Goal: Task Accomplishment & Management: Manage account settings

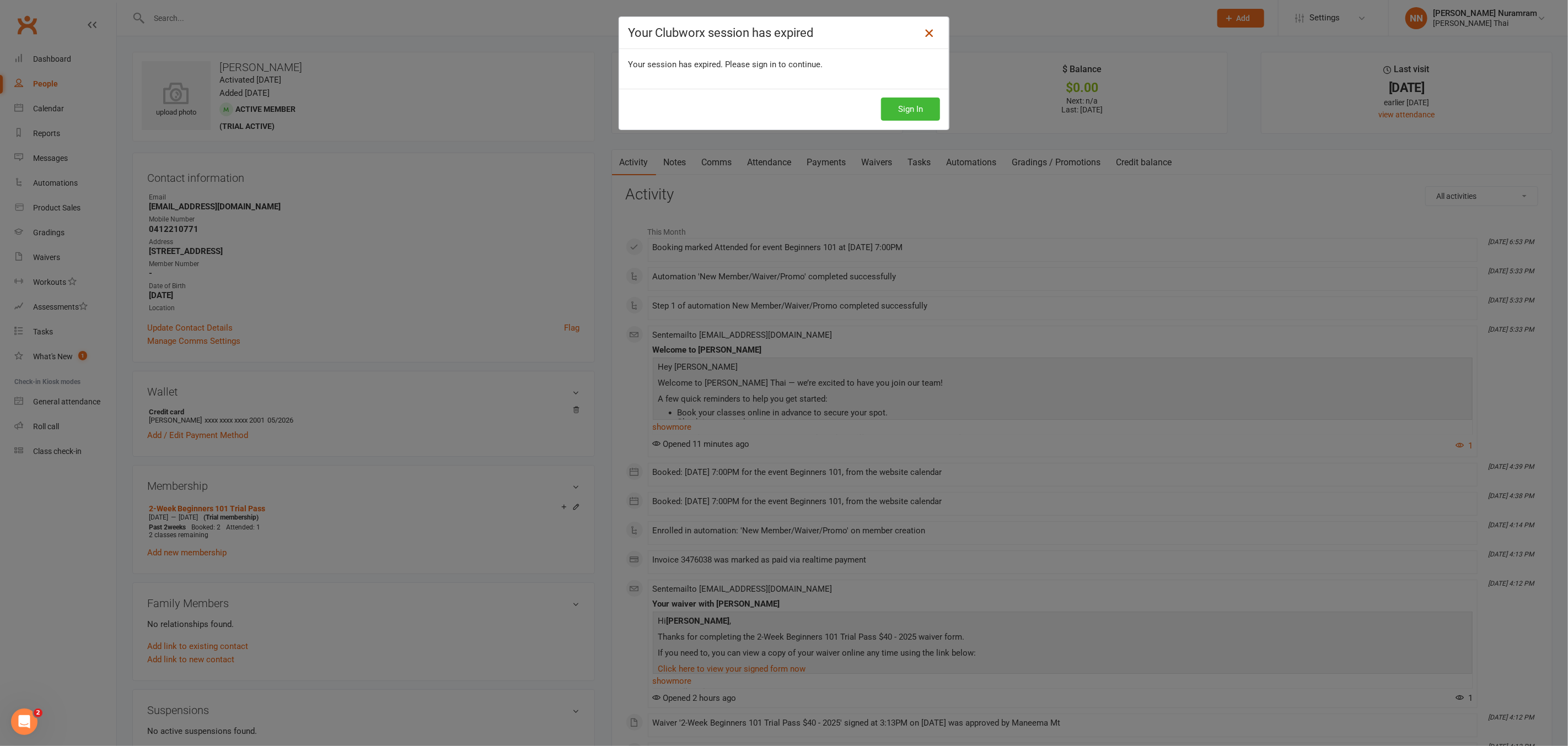
click at [929, 37] on icon at bounding box center [929, 33] width 14 height 14
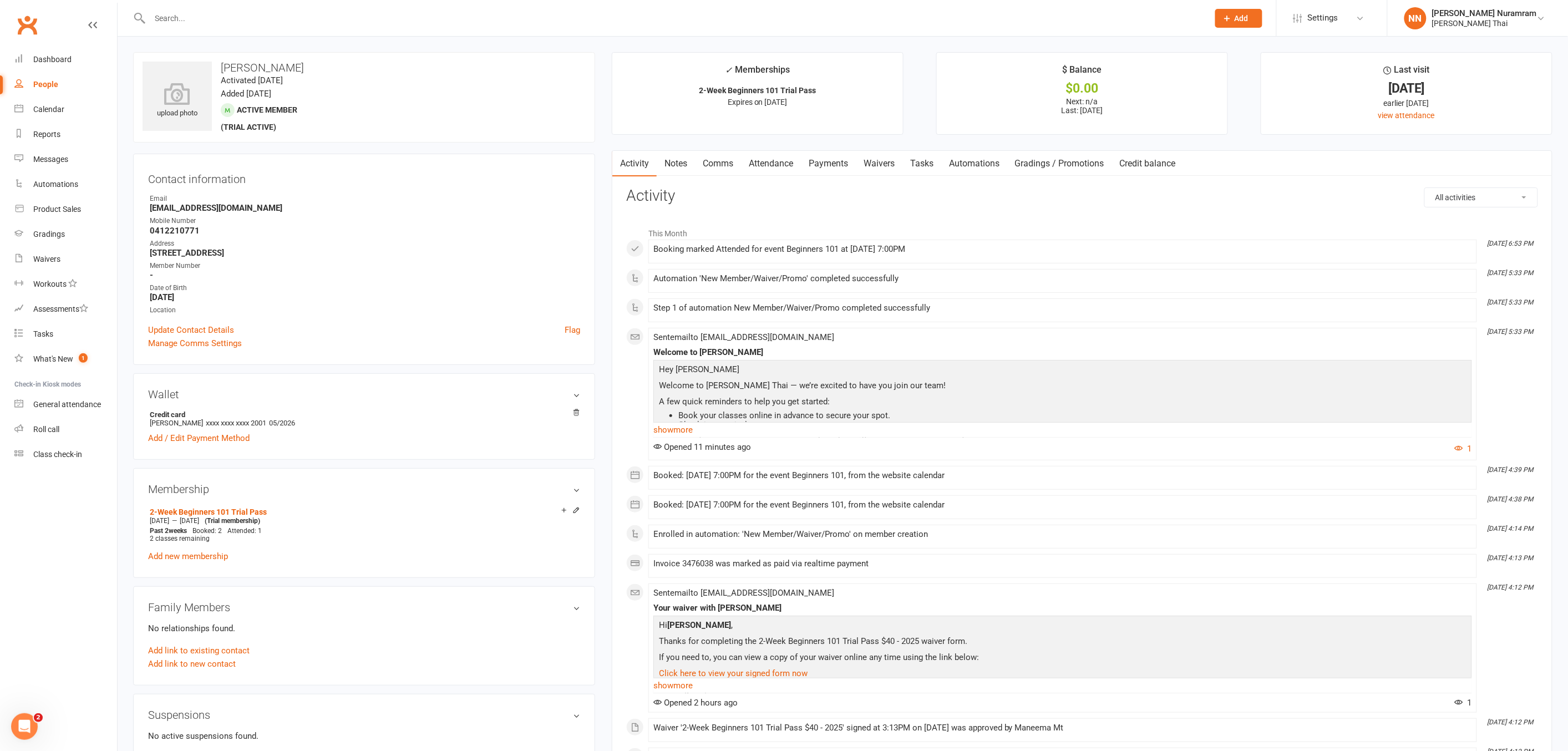
click at [1105, 383] on p "Welcome to [PERSON_NAME] Thai — we’re excited to have you join our team!" at bounding box center [1062, 387] width 813 height 16
click at [213, 23] on input "text" at bounding box center [674, 18] width 1054 height 16
type input "louis"
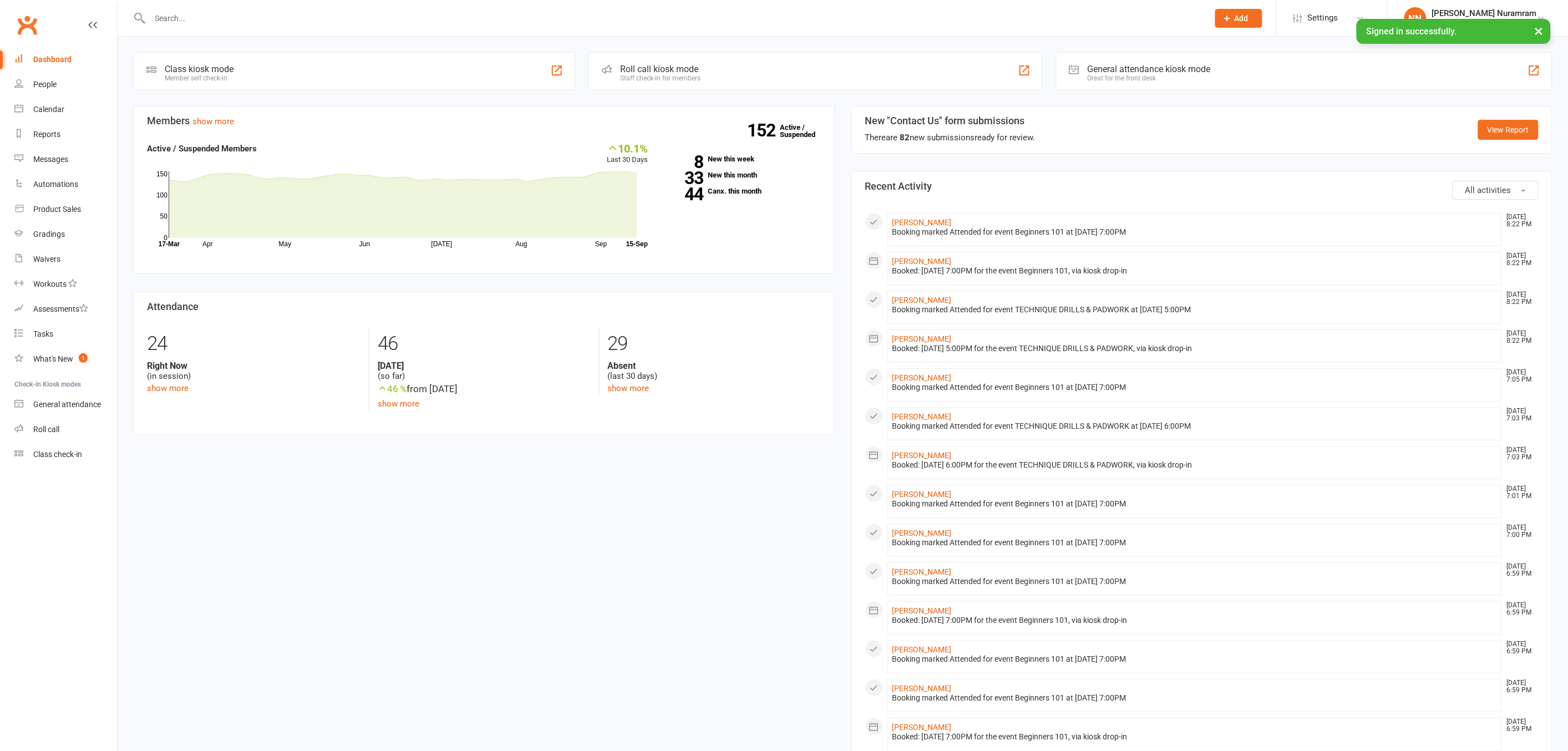
click at [161, 14] on input "text" at bounding box center [674, 18] width 1054 height 16
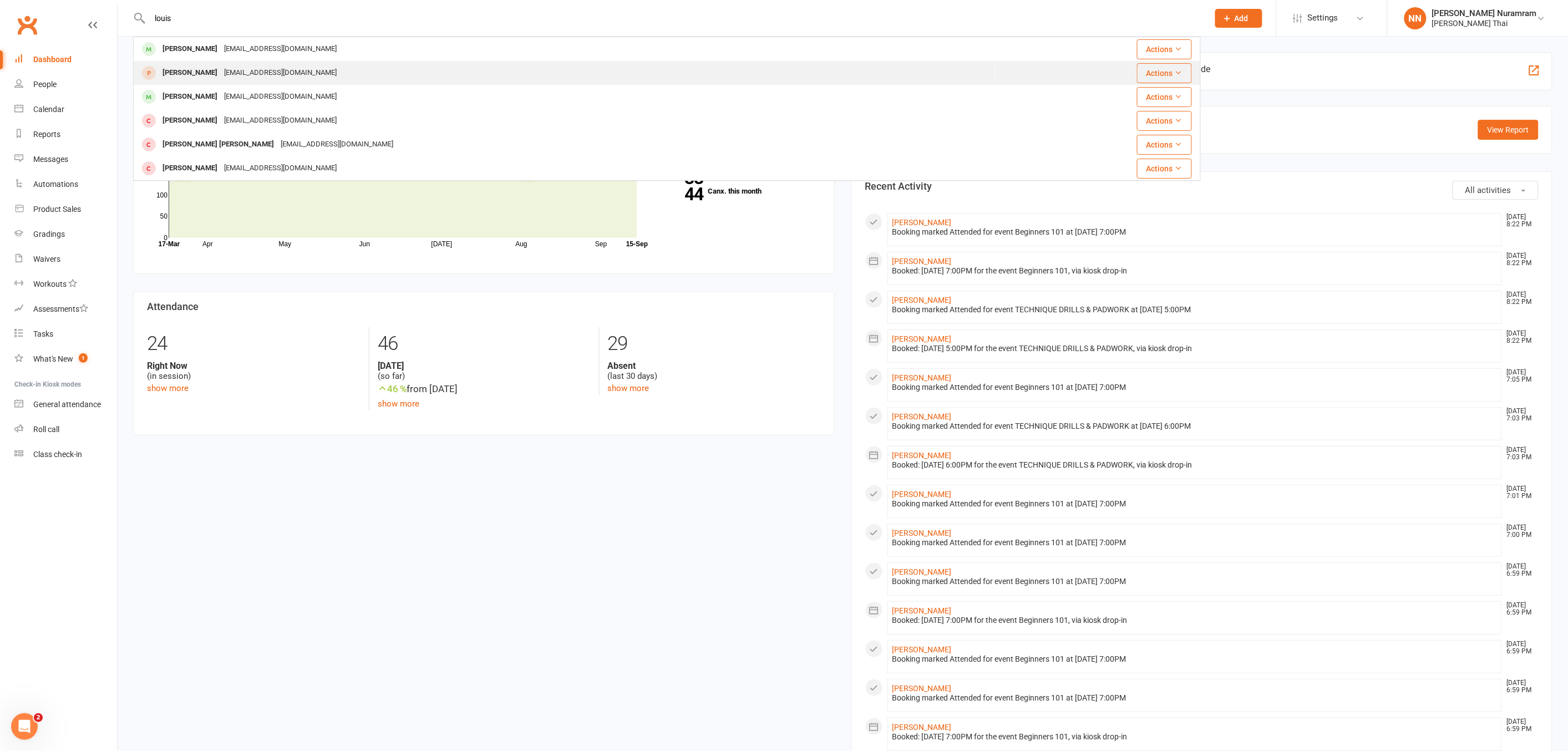
type input "louis"
click at [243, 74] on div "[EMAIL_ADDRESS][DOMAIN_NAME]" at bounding box center [280, 73] width 119 height 16
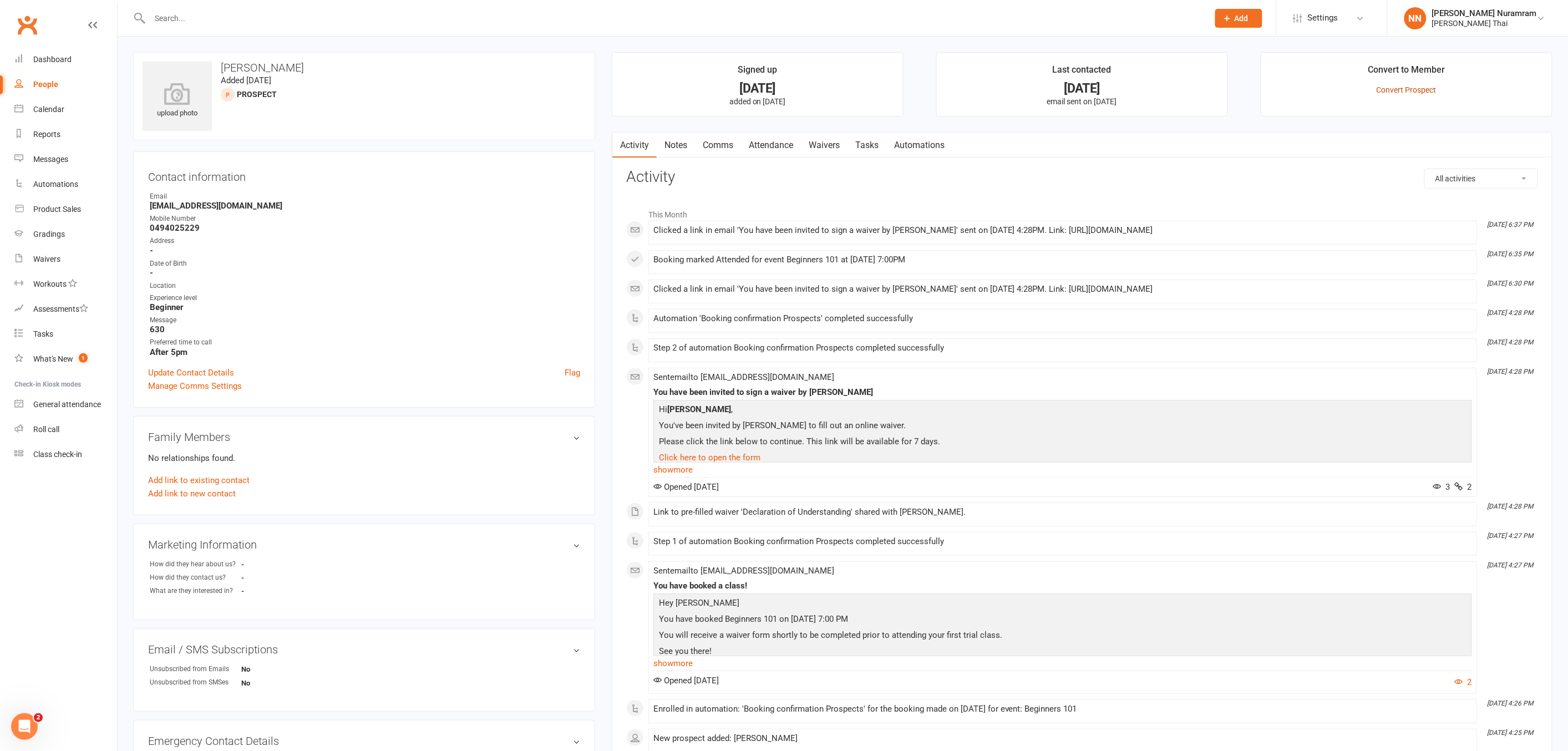
click at [1406, 88] on link "Convert Prospect" at bounding box center [1407, 90] width 60 height 9
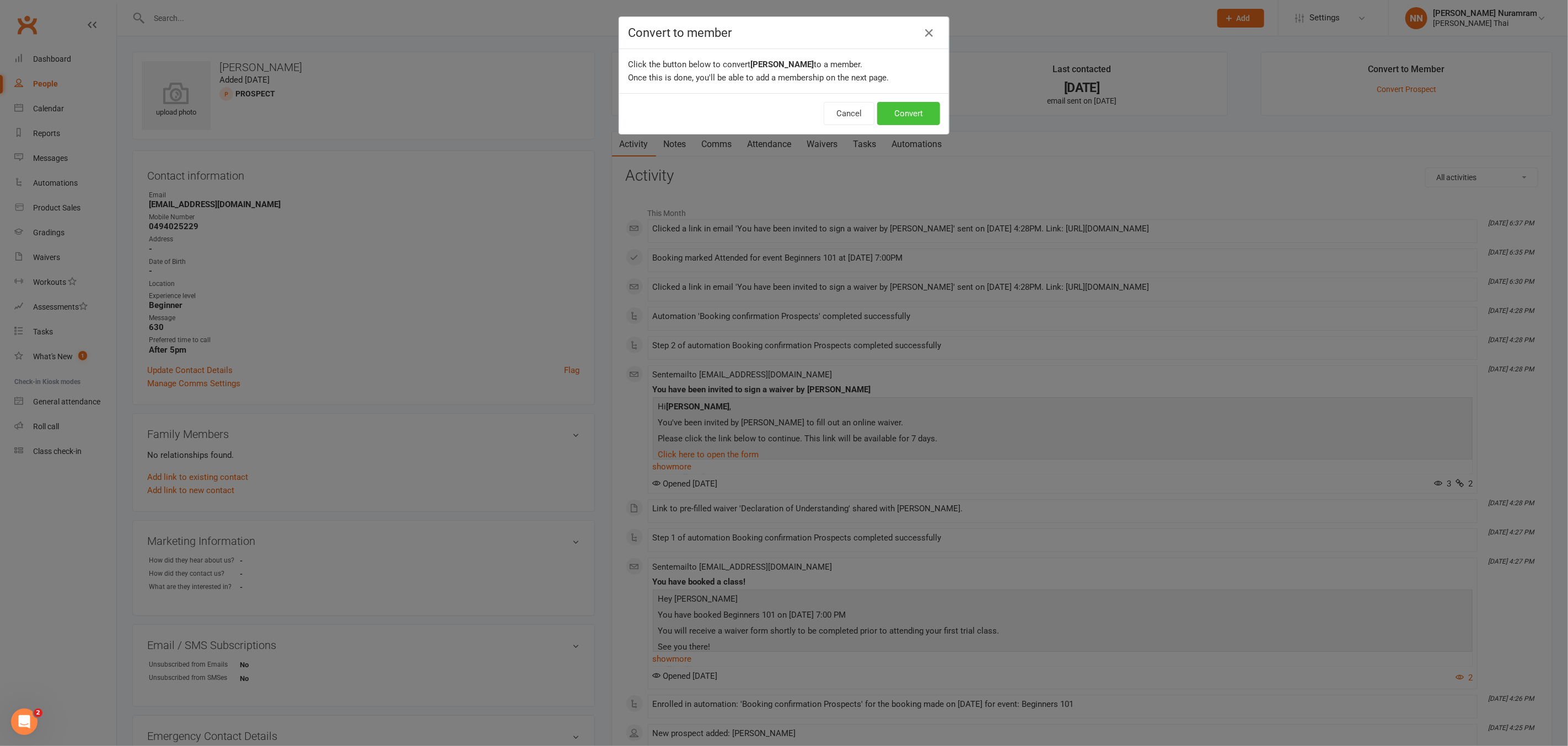
click at [912, 117] on button "Convert" at bounding box center [908, 113] width 63 height 24
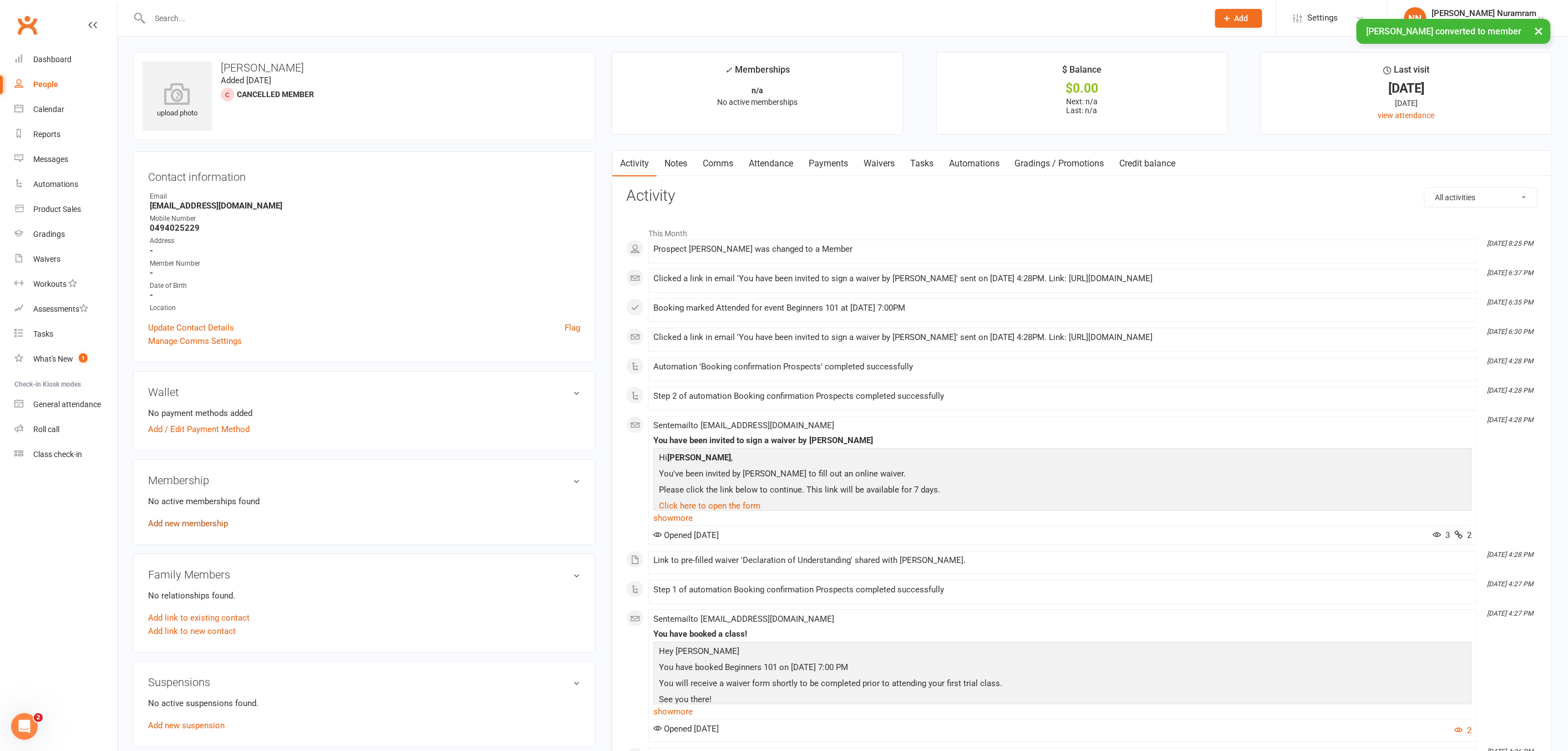
click at [197, 525] on link "Add new membership" at bounding box center [188, 523] width 80 height 10
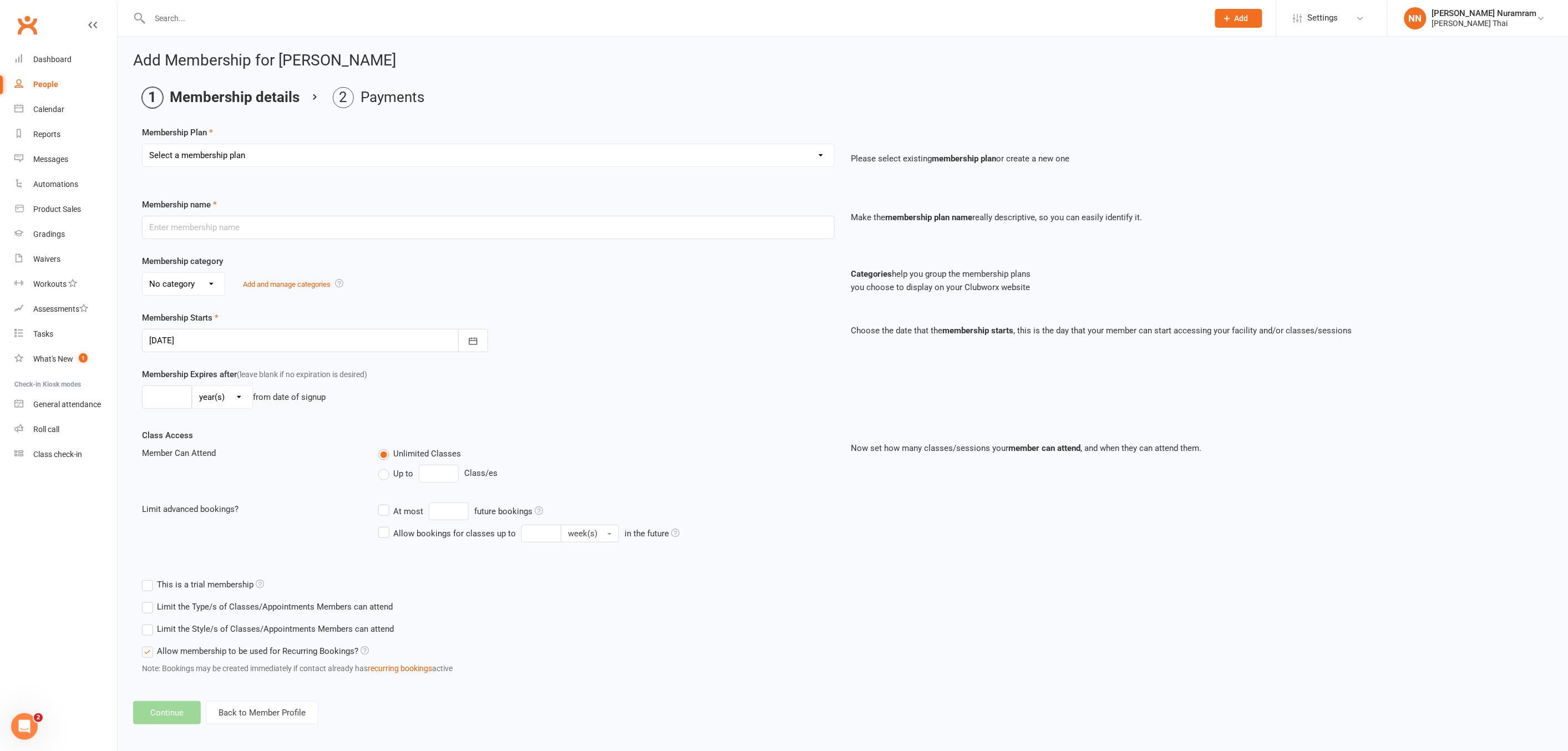
click at [305, 152] on select "Select a membership plan Create new Membership Plan 3 CLASSES A WEEK - $55 week…" at bounding box center [488, 155] width 691 height 22
select select "1"
click at [142, 144] on select "Select a membership plan Create new Membership Plan 3 CLASSES A WEEK - $55 week…" at bounding box center [488, 155] width 691 height 22
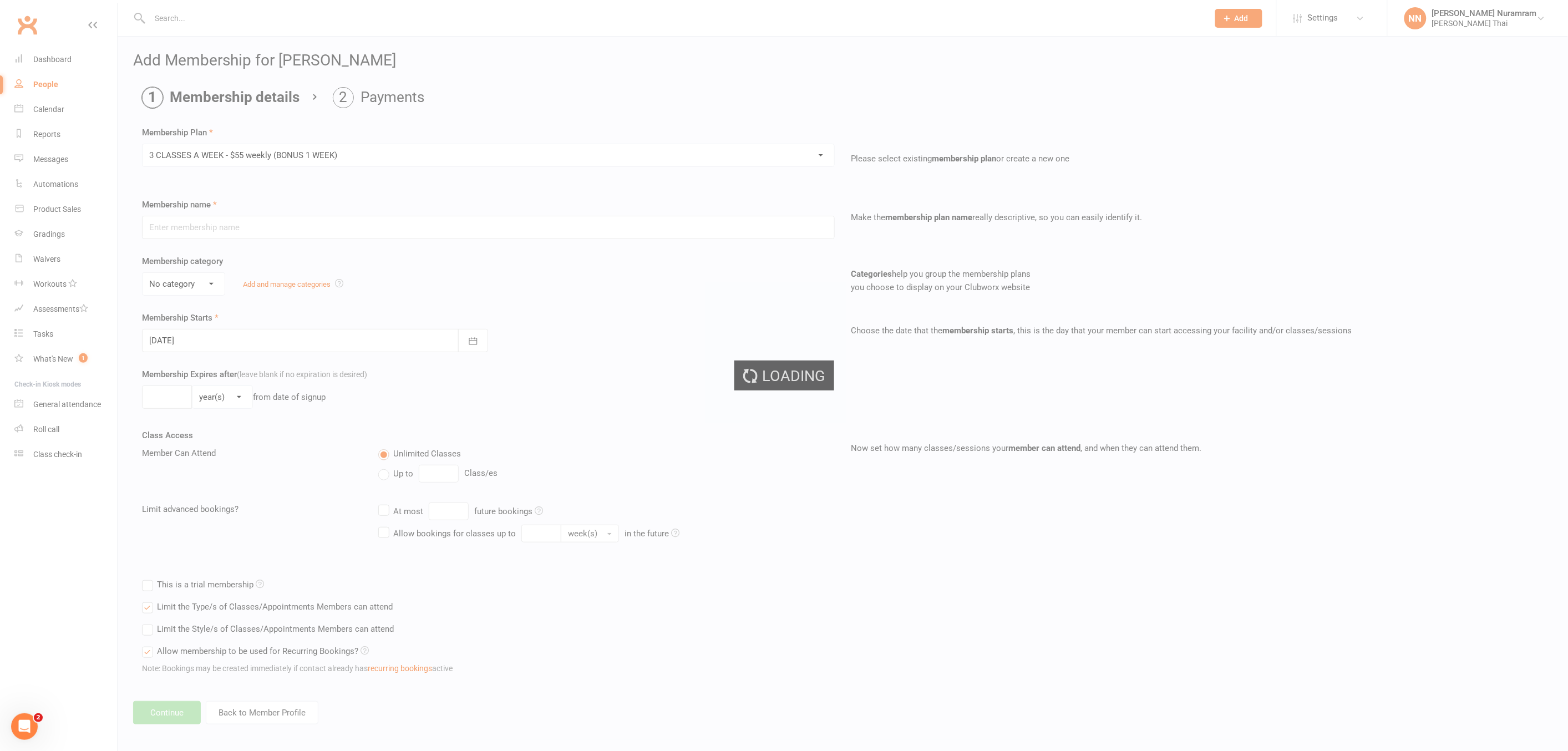
type input "3 CLASSES A WEEK - $55 weekly (BONUS 1 WEEK)"
select select "3"
type input "0"
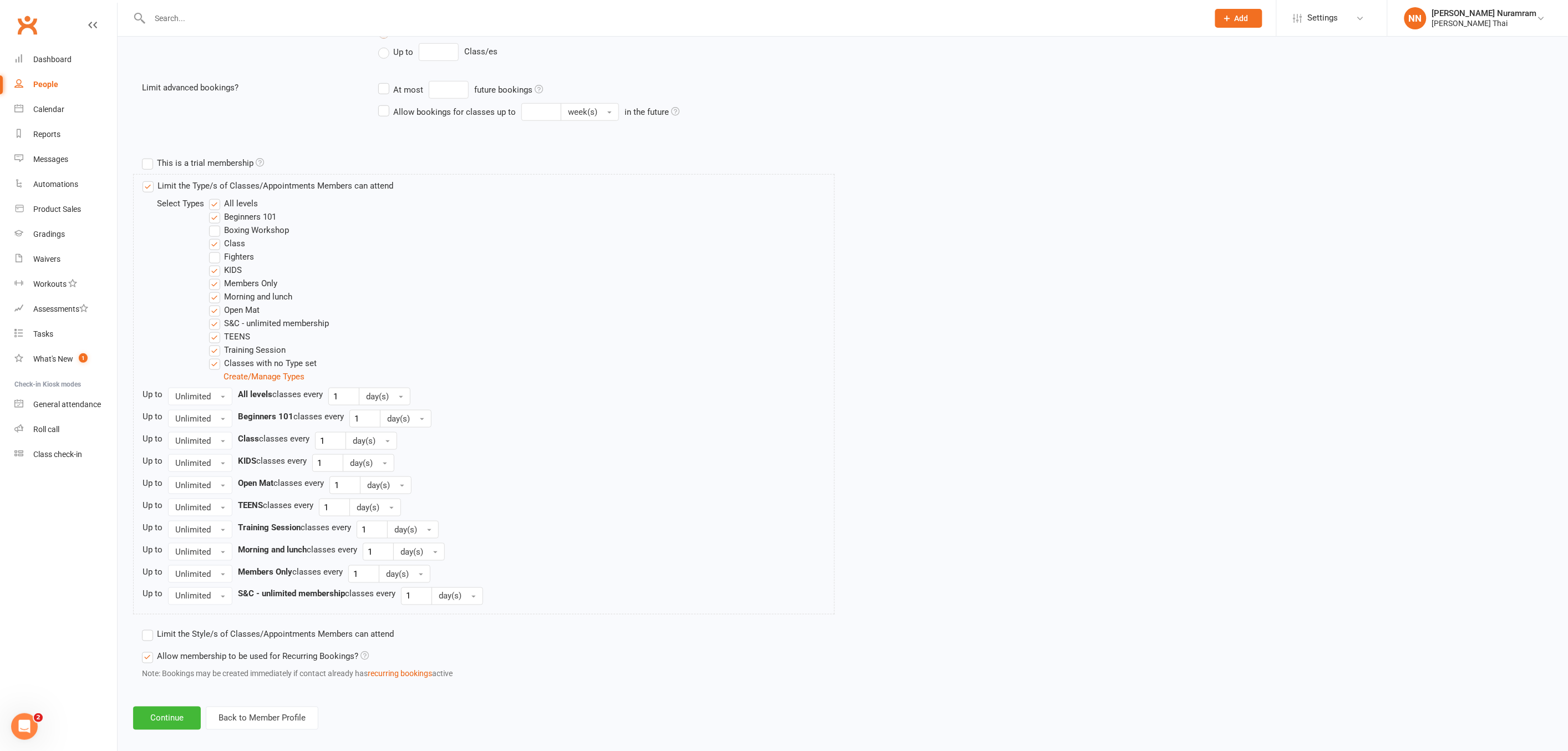
scroll to position [433, 0]
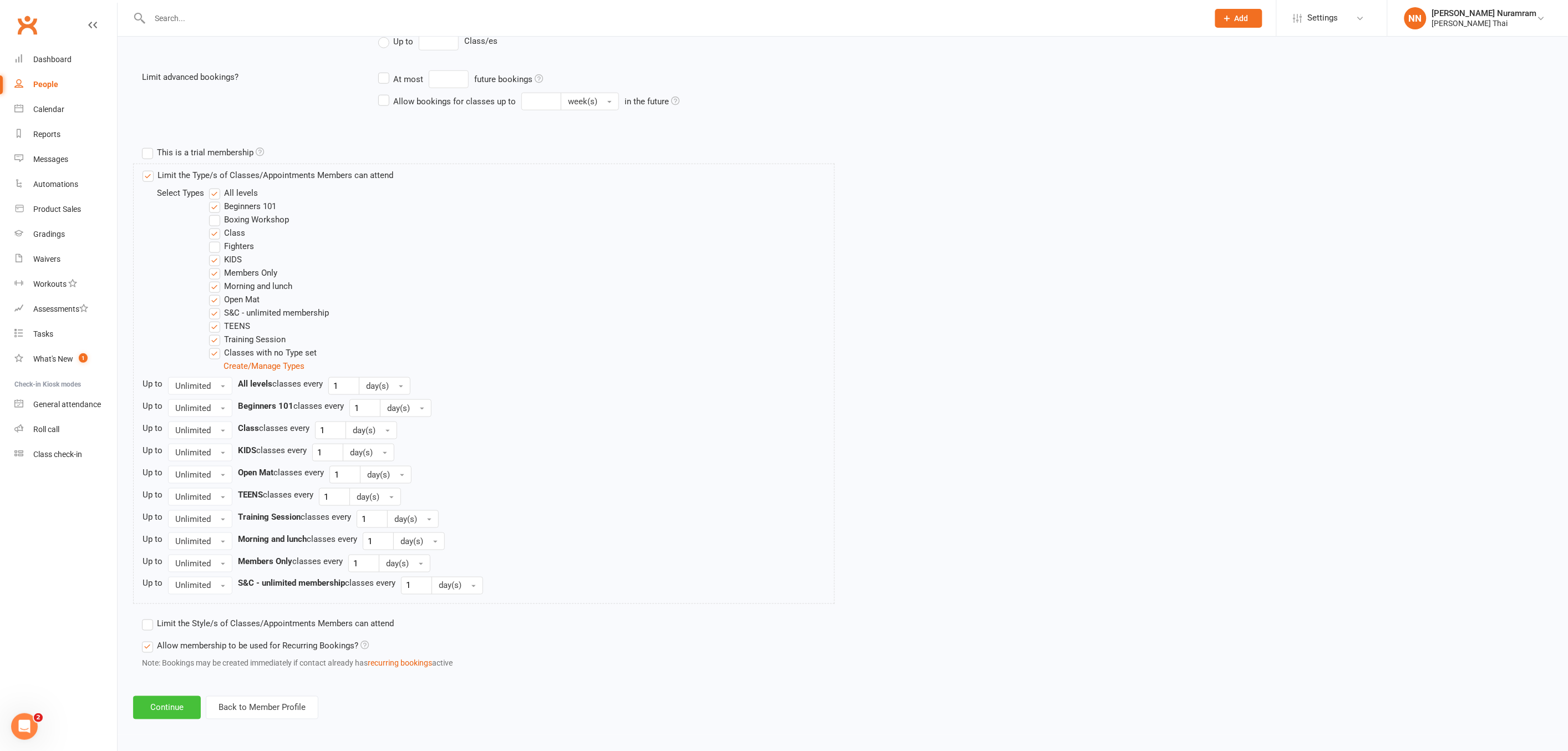
click at [147, 704] on button "Continue" at bounding box center [167, 708] width 67 height 24
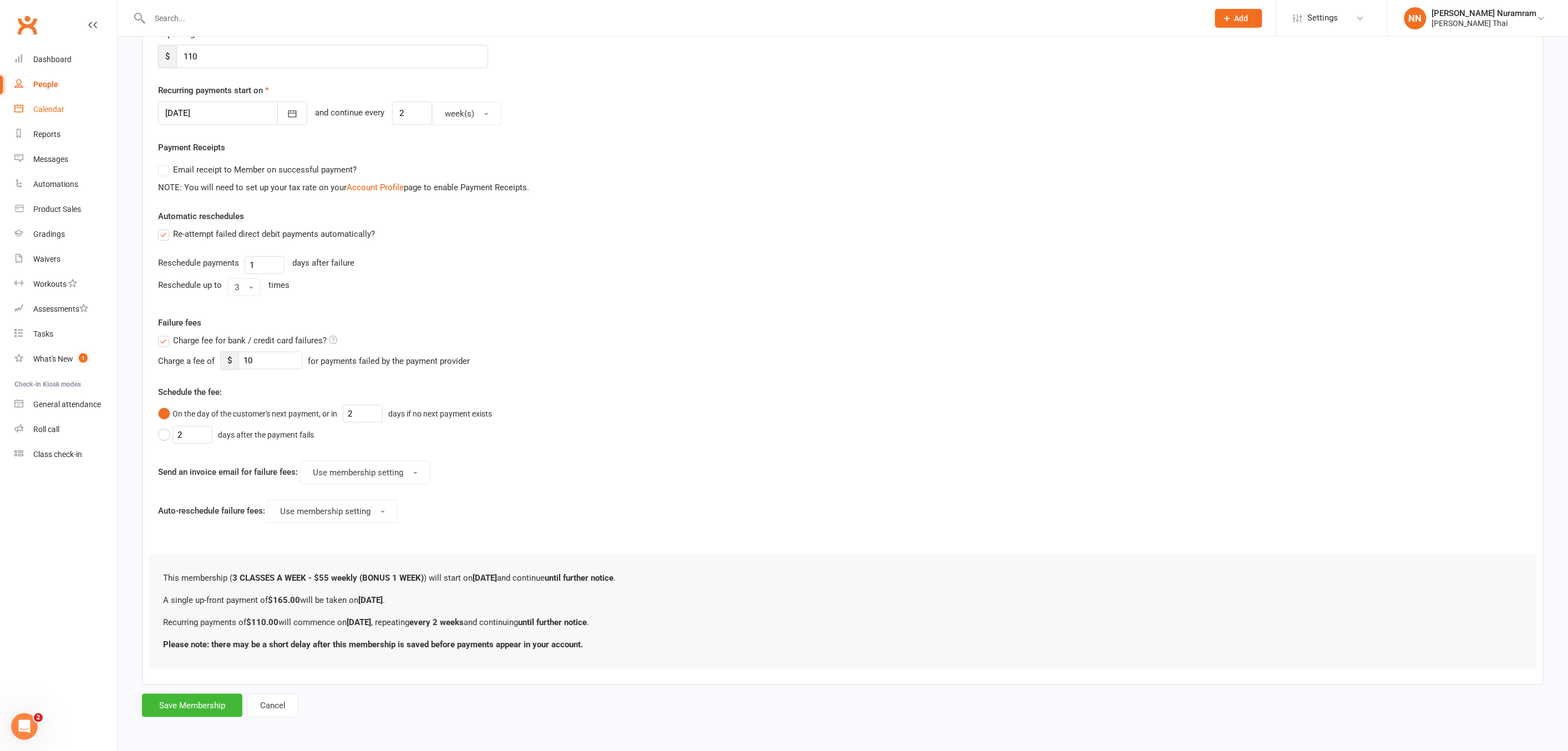
scroll to position [0, 0]
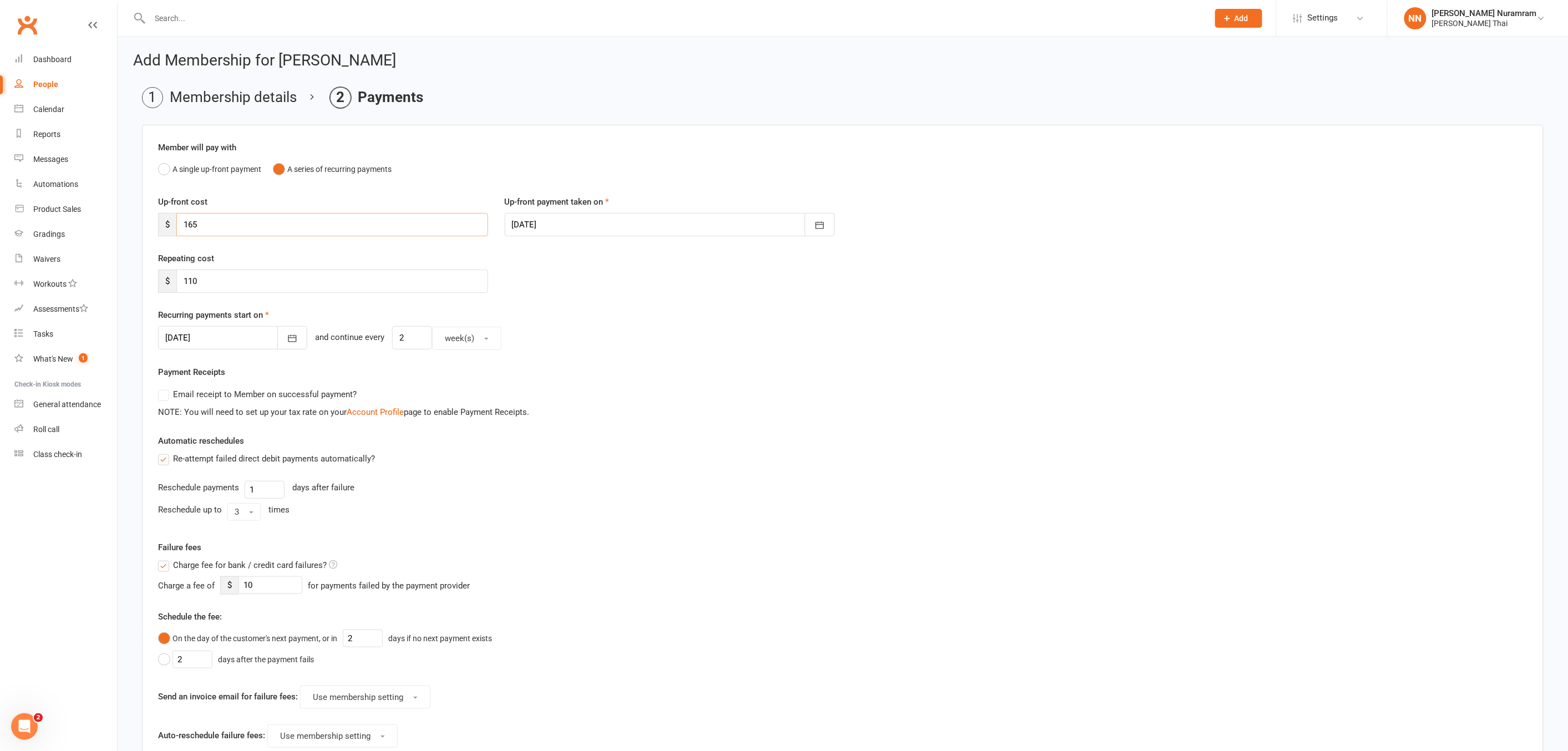
click at [196, 218] on input "165" at bounding box center [332, 224] width 312 height 24
type input "1"
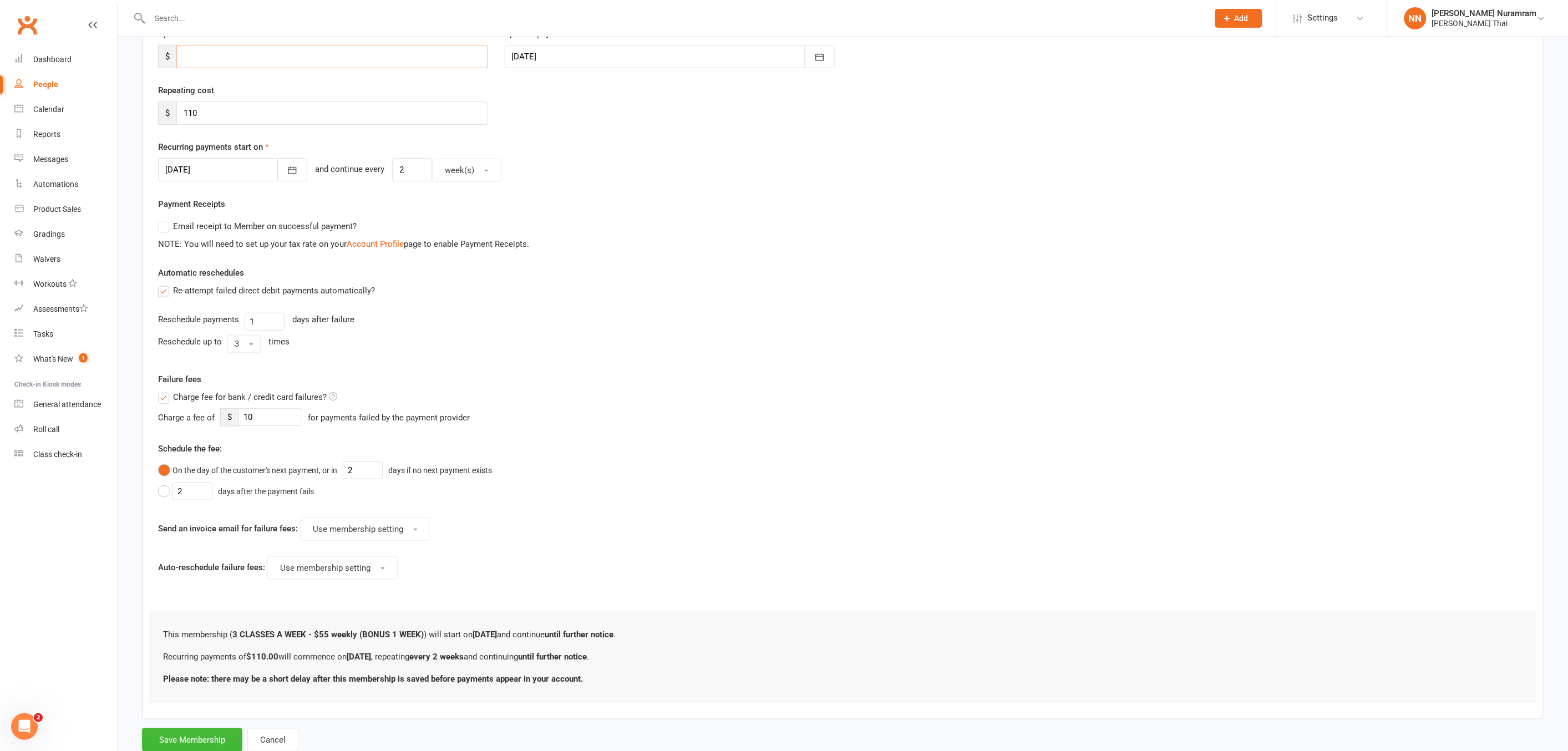
scroll to position [203, 0]
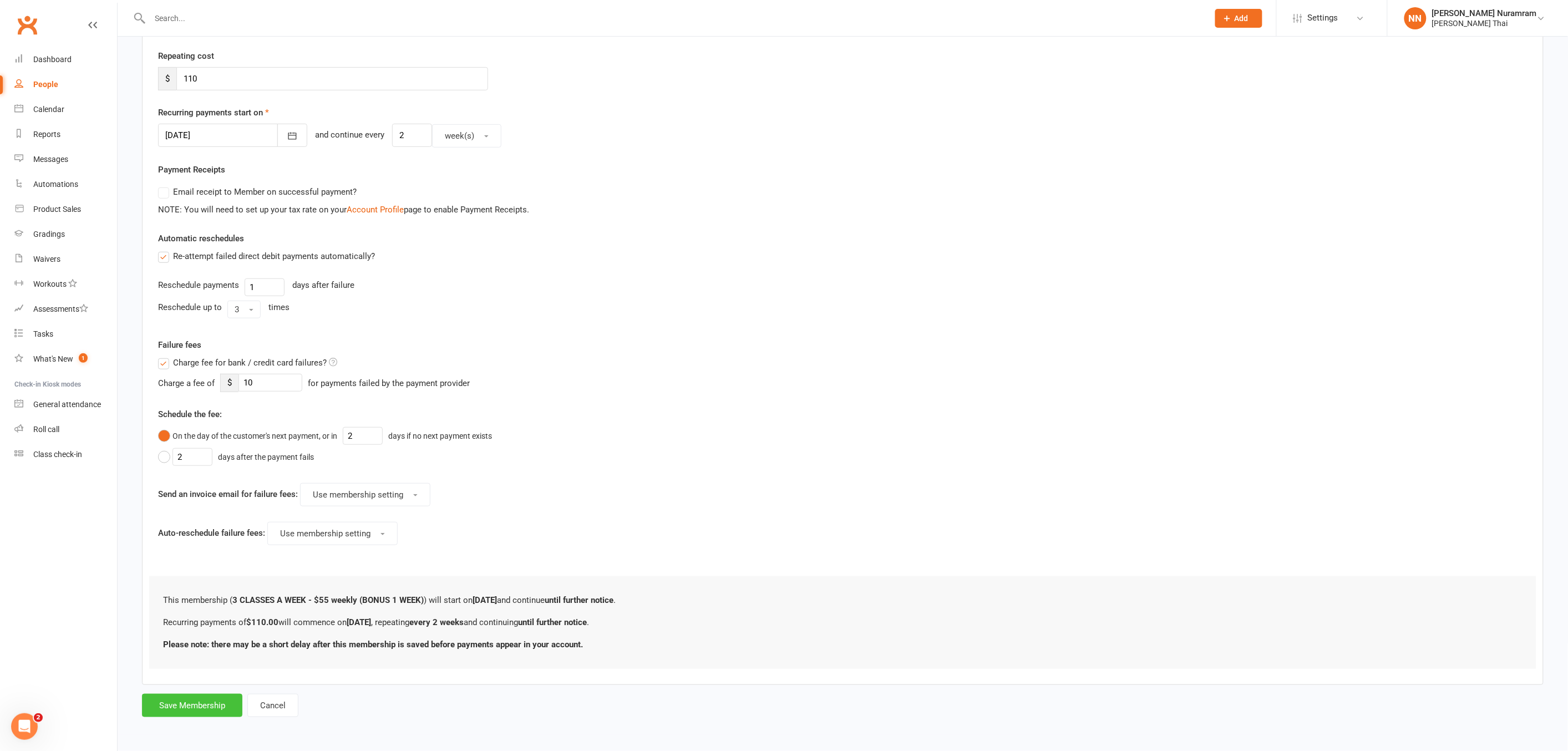
click at [184, 705] on button "Save Membership" at bounding box center [192, 706] width 100 height 24
type input "0"
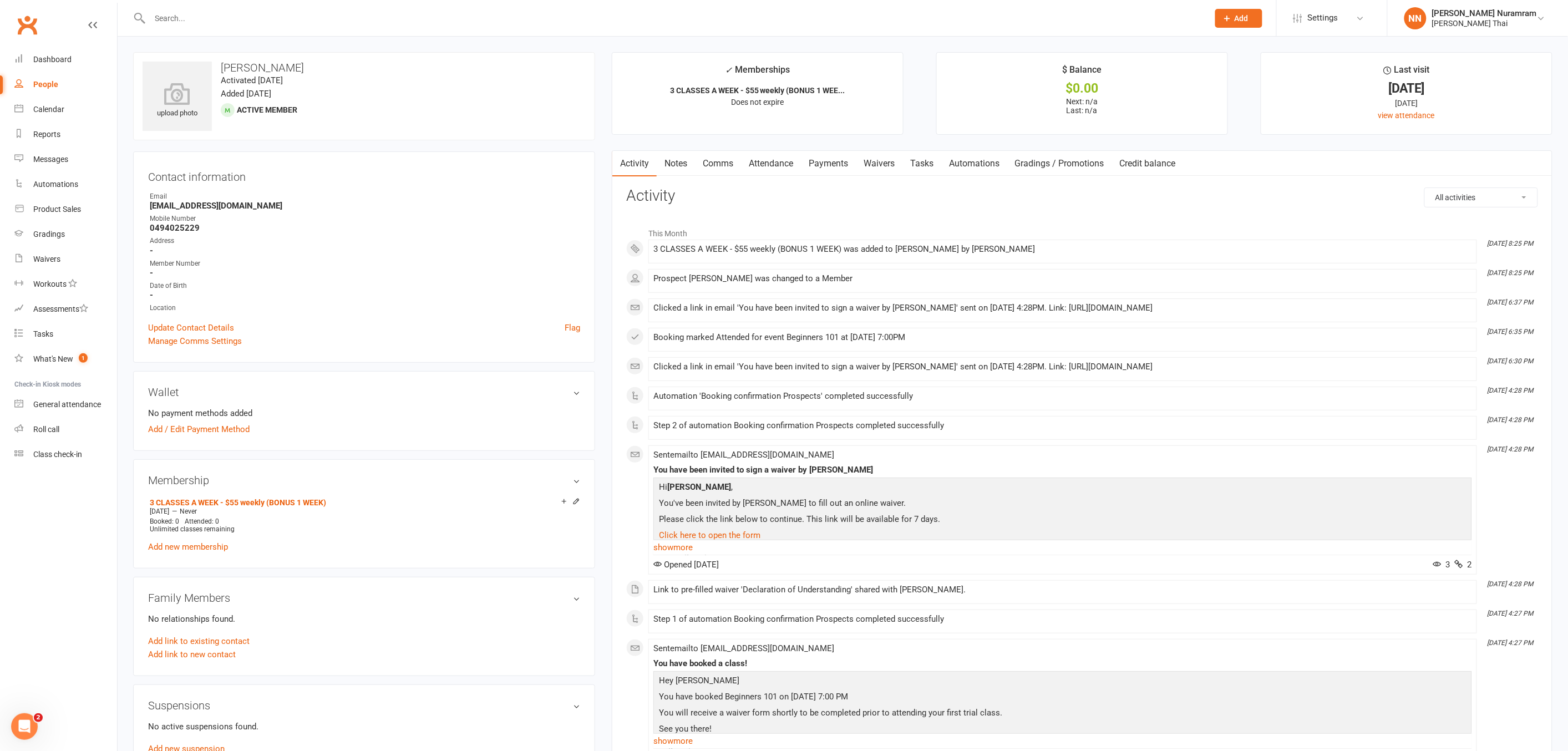
click at [818, 160] on link "Payments" at bounding box center [828, 163] width 55 height 26
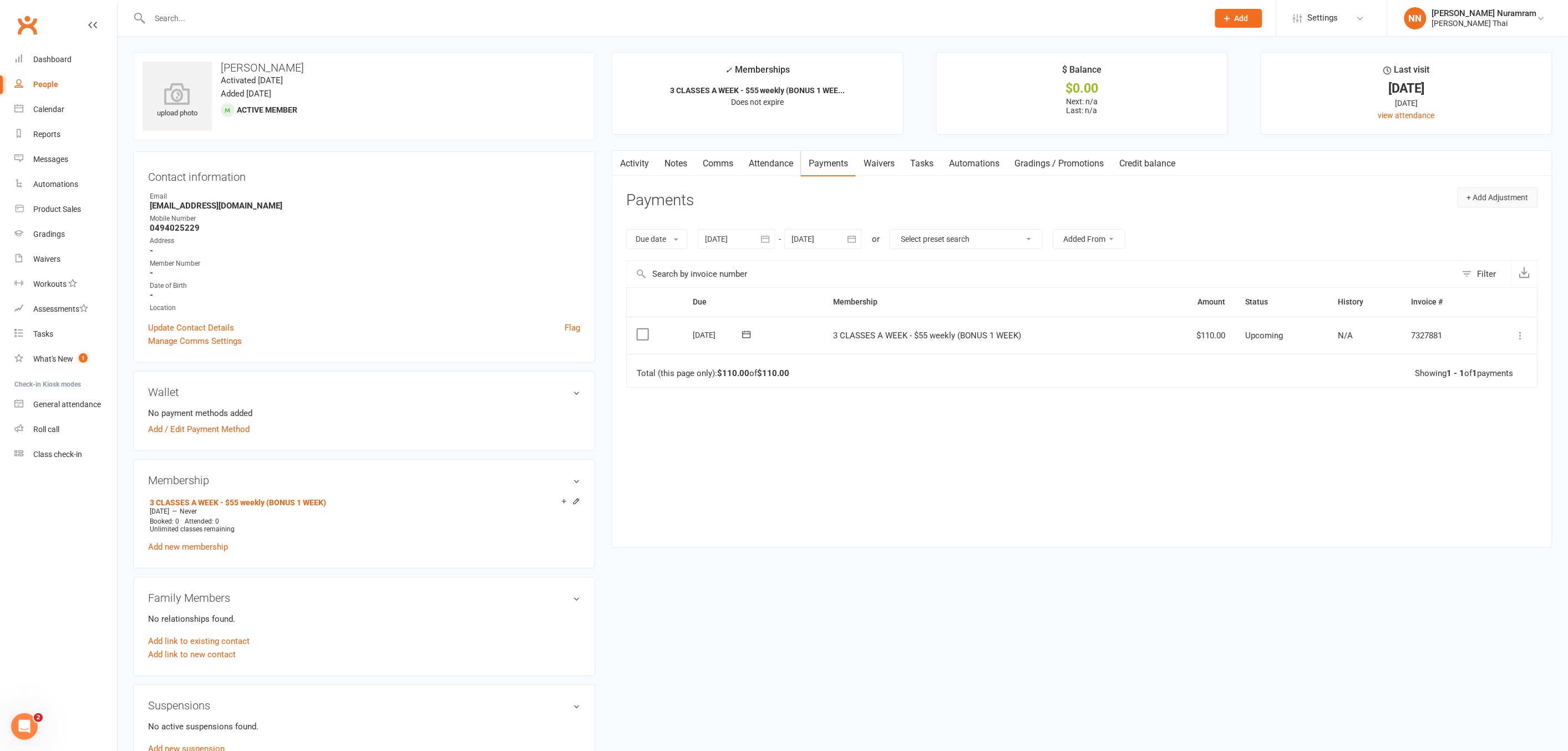
click at [1500, 197] on button "+ Add Adjustment" at bounding box center [1498, 198] width 80 height 20
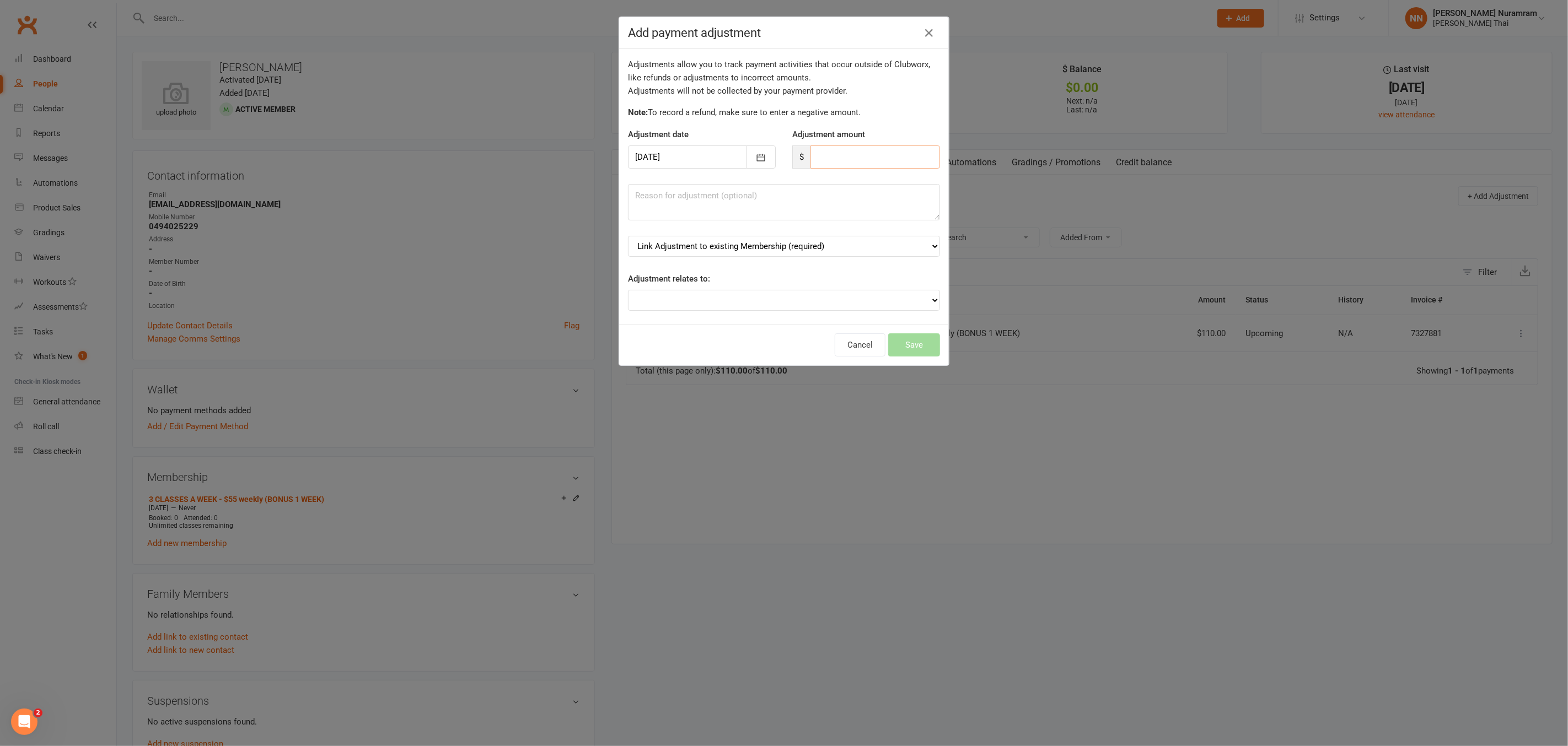
click at [813, 150] on input "number" at bounding box center [875, 158] width 130 height 24
type input "165"
click at [793, 244] on select "Link Adjustment to existing Membership (required) 3 CLASSES A WEEK - $55 weekly…" at bounding box center [784, 246] width 312 height 21
select select "0"
click at [628, 236] on select "Link Adjustment to existing Membership (required) 3 CLASSES A WEEK - $55 weekly…" at bounding box center [784, 246] width 312 height 21
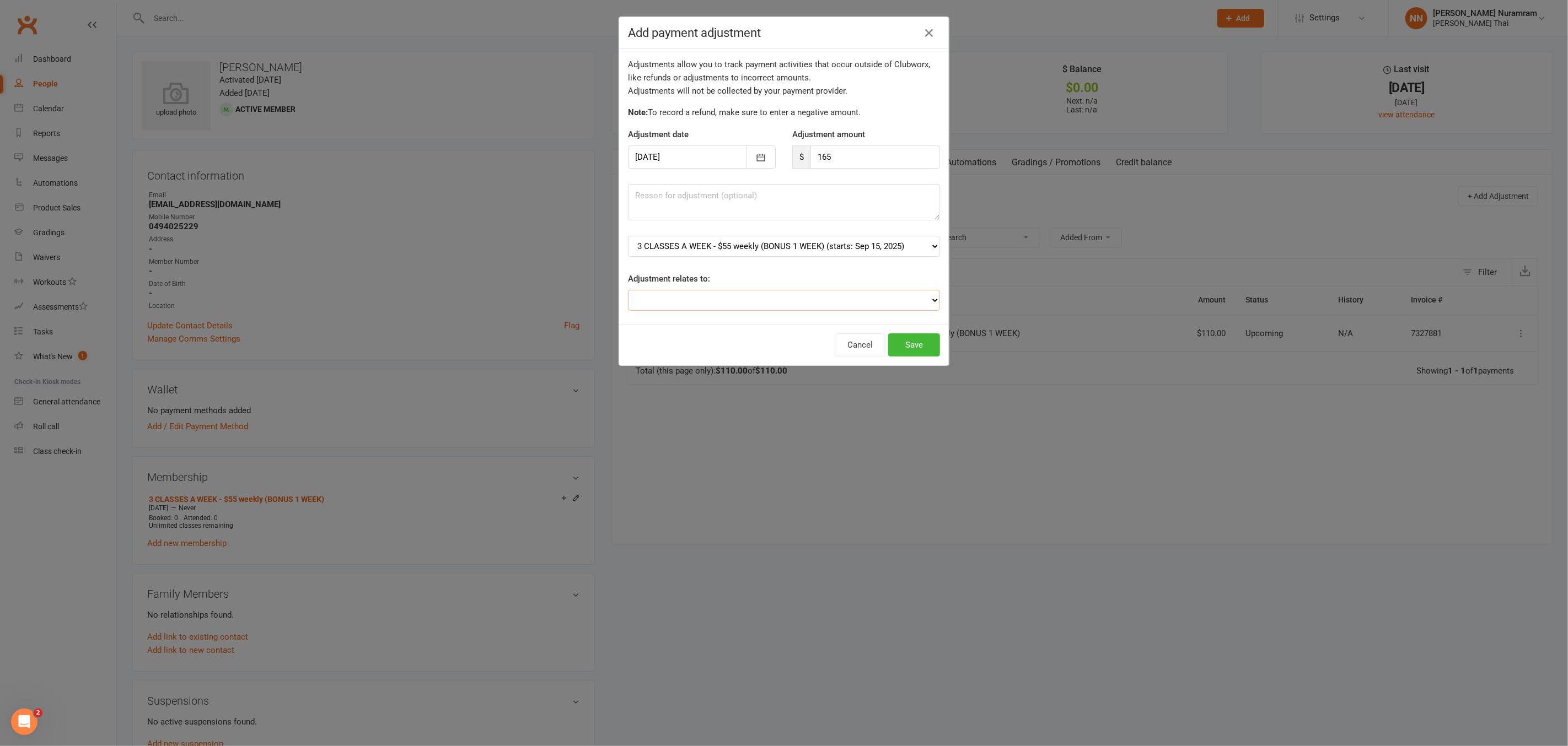
click at [887, 299] on select "Adjustment for an Autopayment Cash adjustment POS Sale adjustment Other adjustm…" at bounding box center [784, 300] width 312 height 21
select select "2"
click at [628, 290] on select "Adjustment for an Autopayment Cash adjustment POS Sale adjustment Other adjustm…" at bounding box center [784, 300] width 312 height 21
click at [895, 348] on button "Save" at bounding box center [913, 345] width 52 height 24
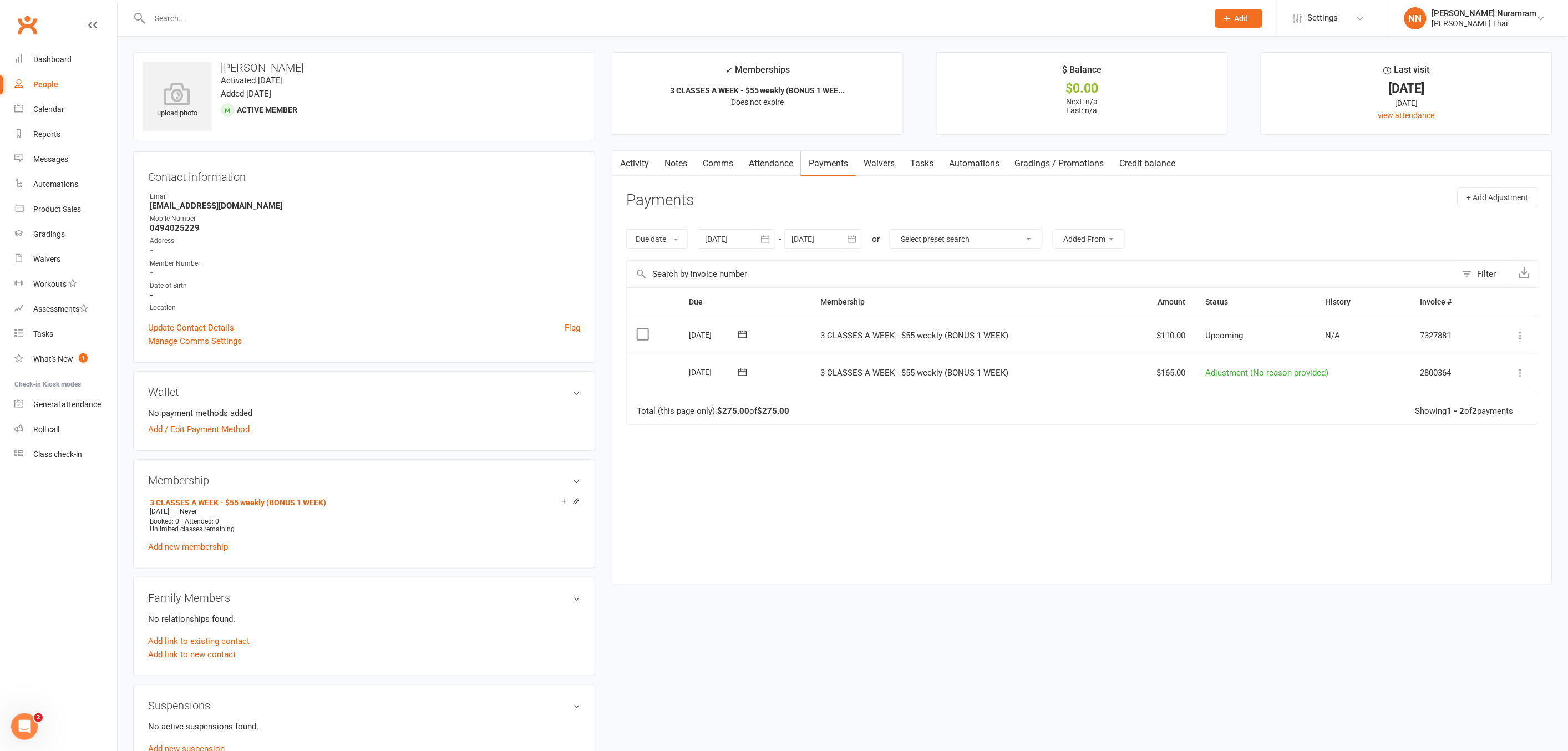
click at [271, 19] on input "text" at bounding box center [674, 18] width 1054 height 16
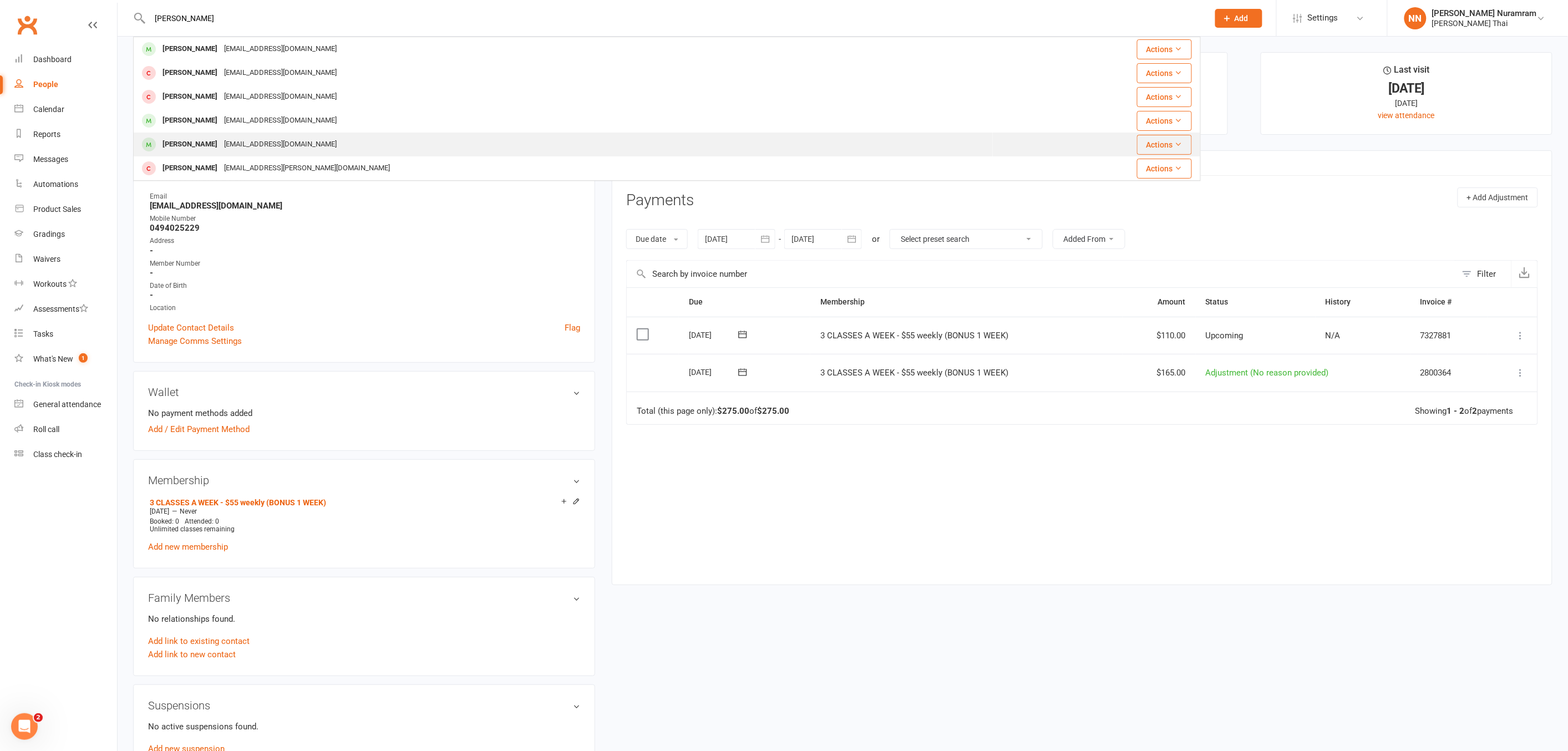
type input "[PERSON_NAME]"
click at [257, 148] on div "[EMAIL_ADDRESS][DOMAIN_NAME]" at bounding box center [280, 145] width 119 height 16
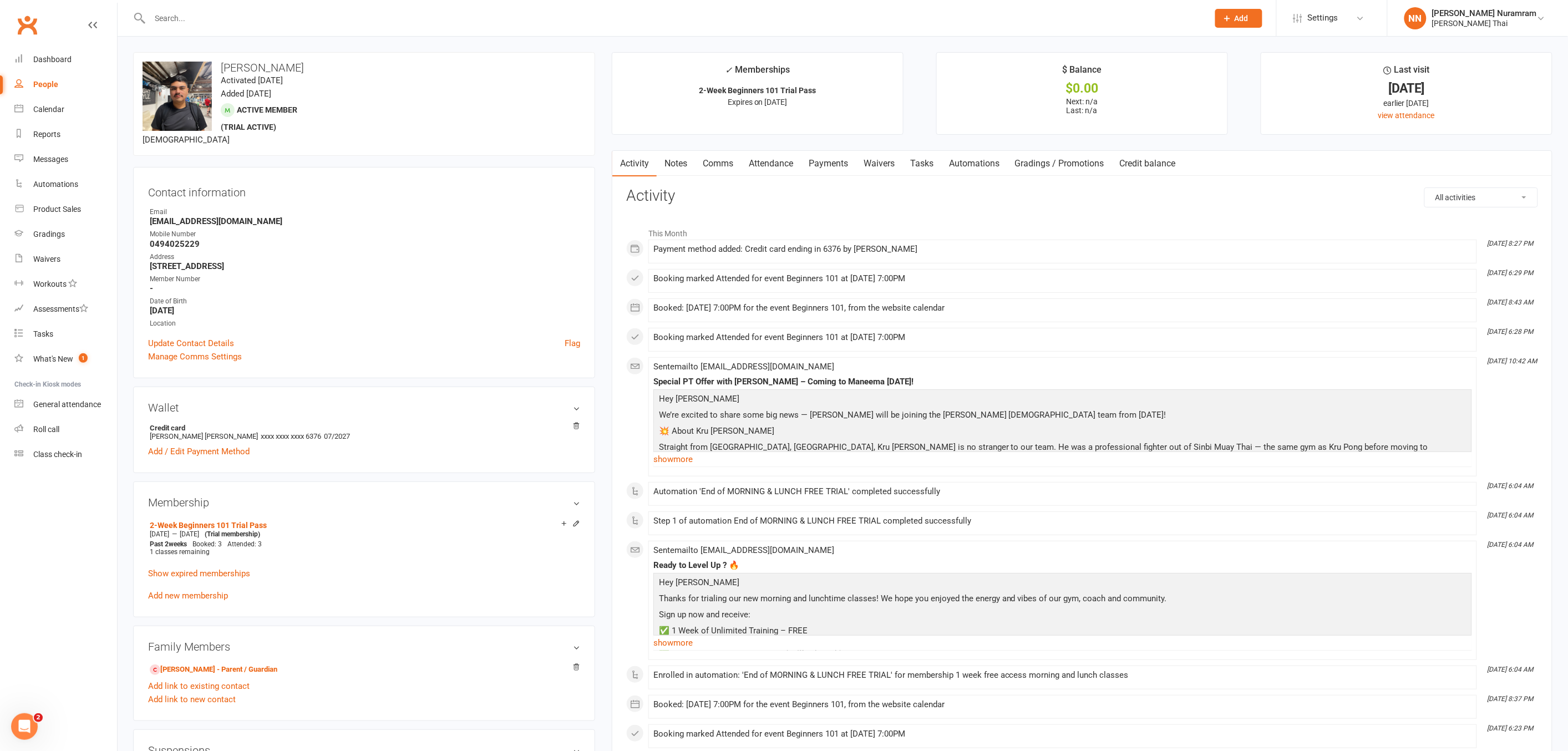
click at [162, 19] on input "text" at bounding box center [674, 18] width 1054 height 16
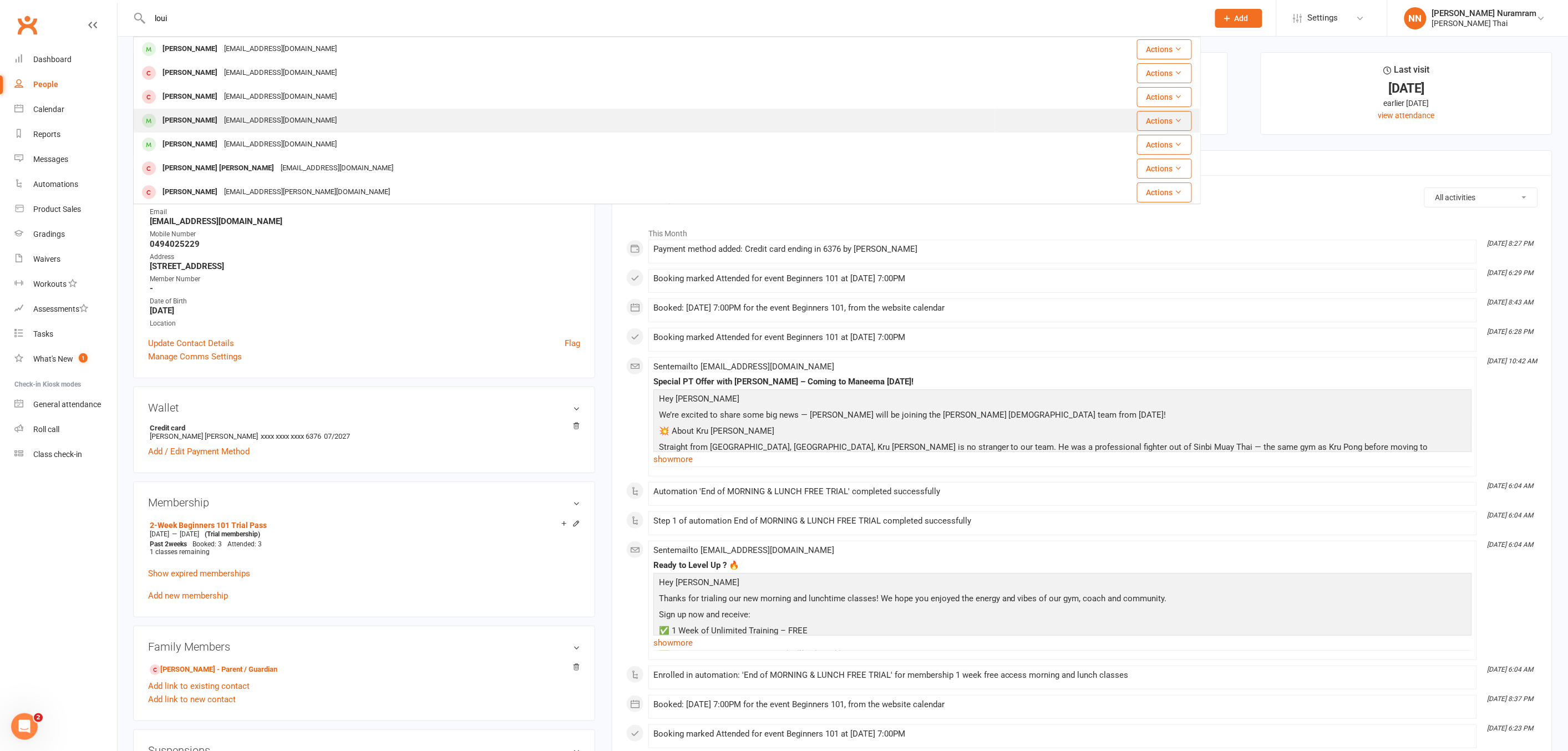
type input "loui"
click at [258, 117] on div "[EMAIL_ADDRESS][DOMAIN_NAME]" at bounding box center [280, 120] width 119 height 16
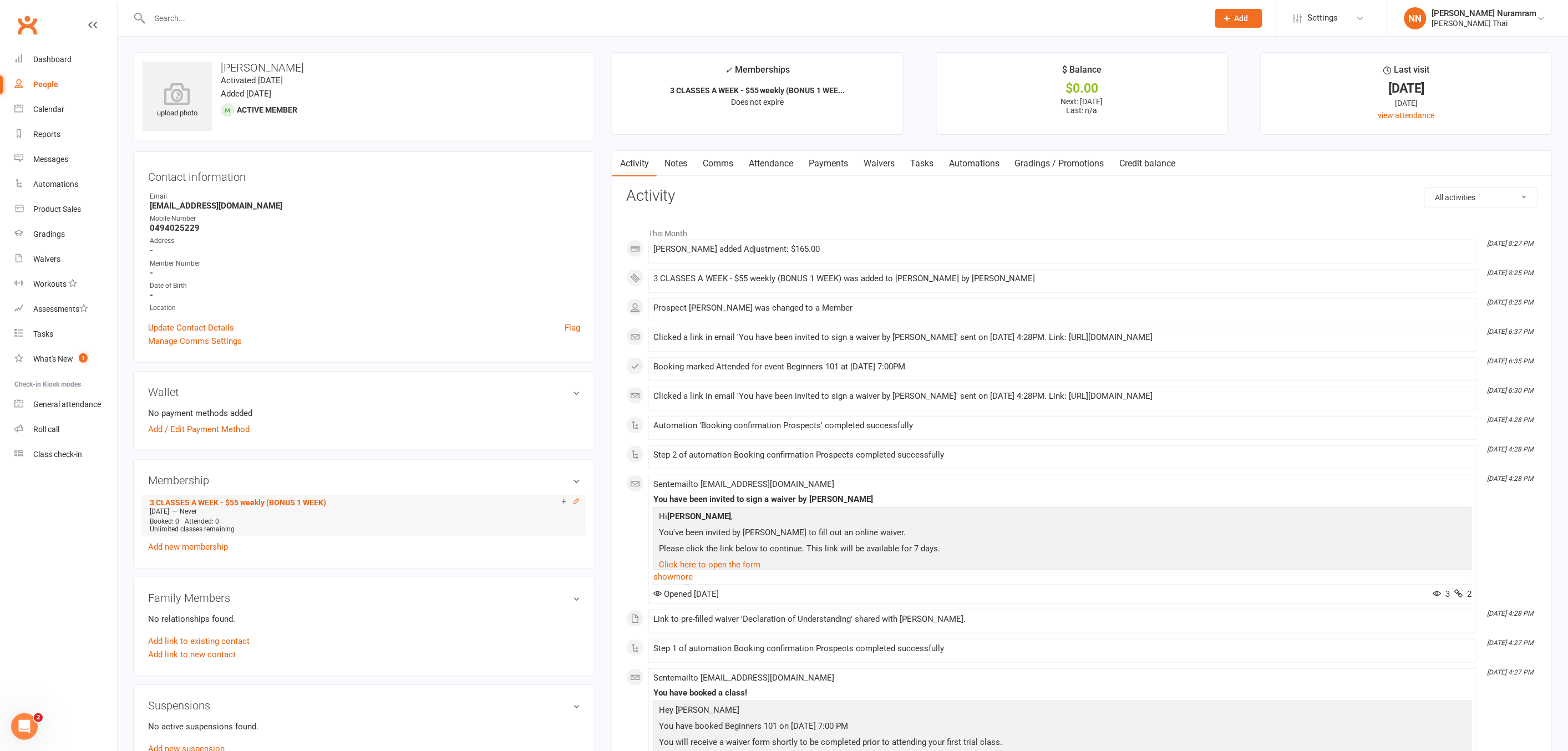
click at [575, 504] on icon at bounding box center [576, 501] width 5 height 5
click at [223, 499] on link "3 CLASSES A WEEK - $55 weekly (BONUS 1 WEEK)" at bounding box center [237, 503] width 176 height 9
click at [1396, 112] on link "view attendance" at bounding box center [1407, 116] width 57 height 9
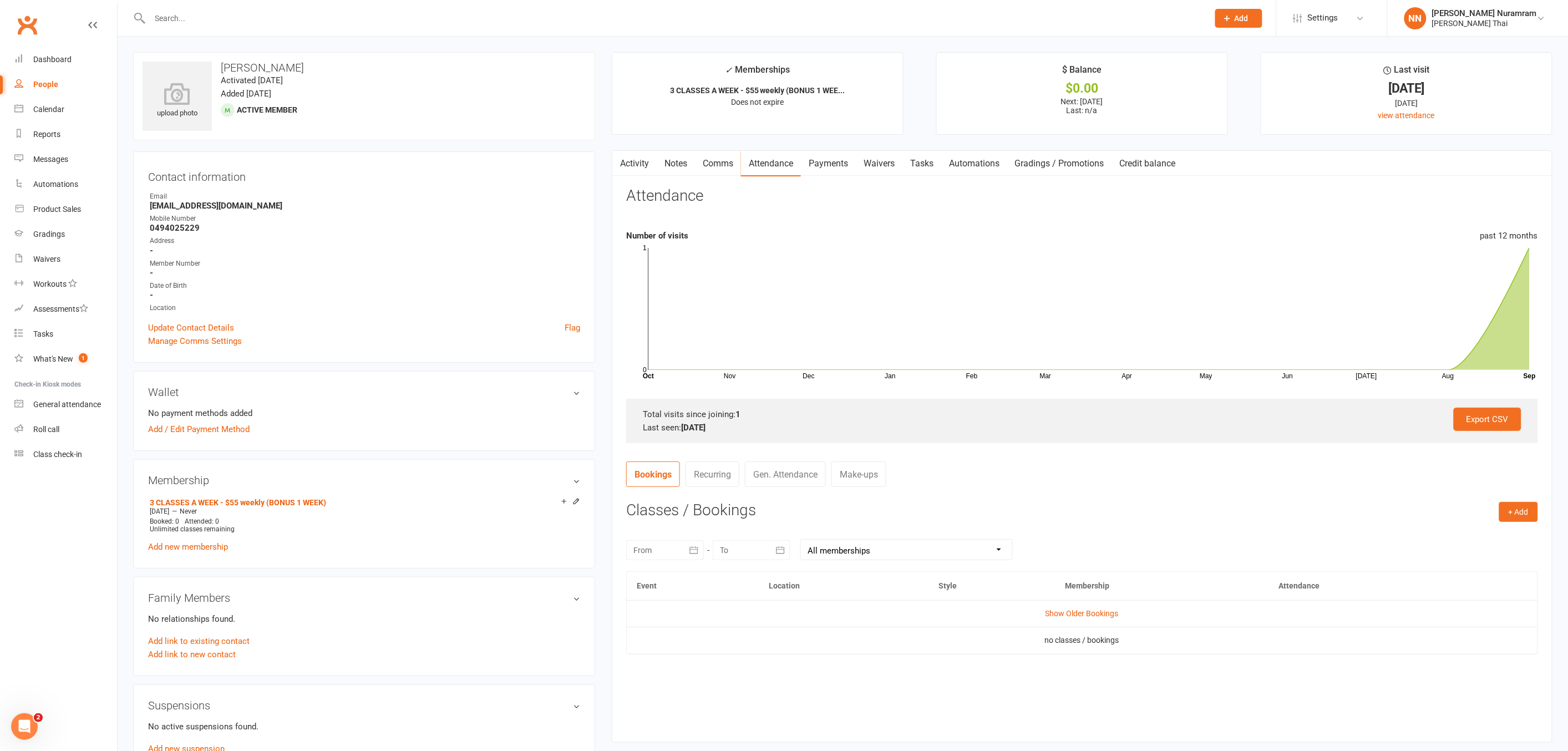
click at [159, 12] on input "text" at bounding box center [674, 18] width 1054 height 16
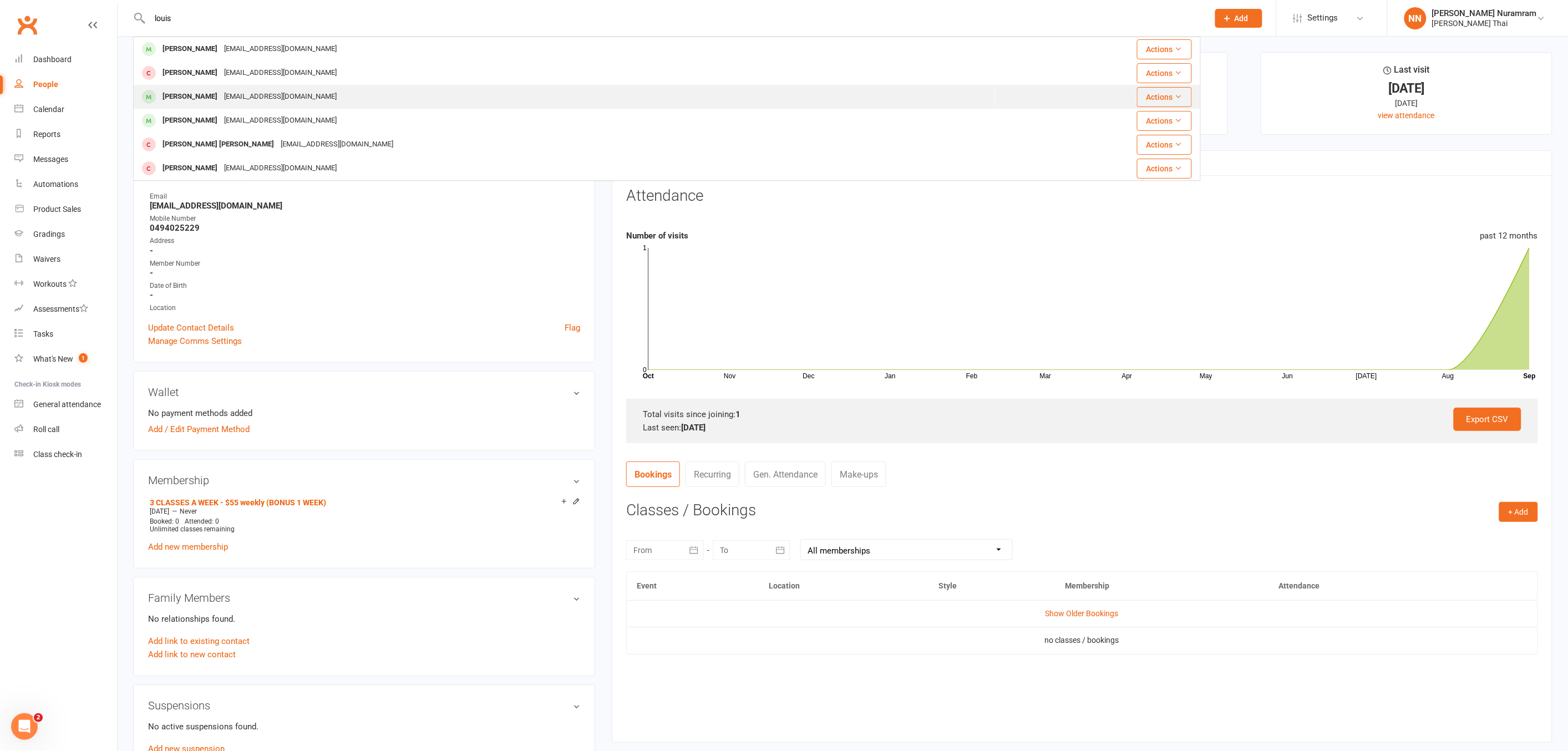
type input "louis"
click at [230, 97] on div "[EMAIL_ADDRESS][DOMAIN_NAME]" at bounding box center [280, 97] width 119 height 16
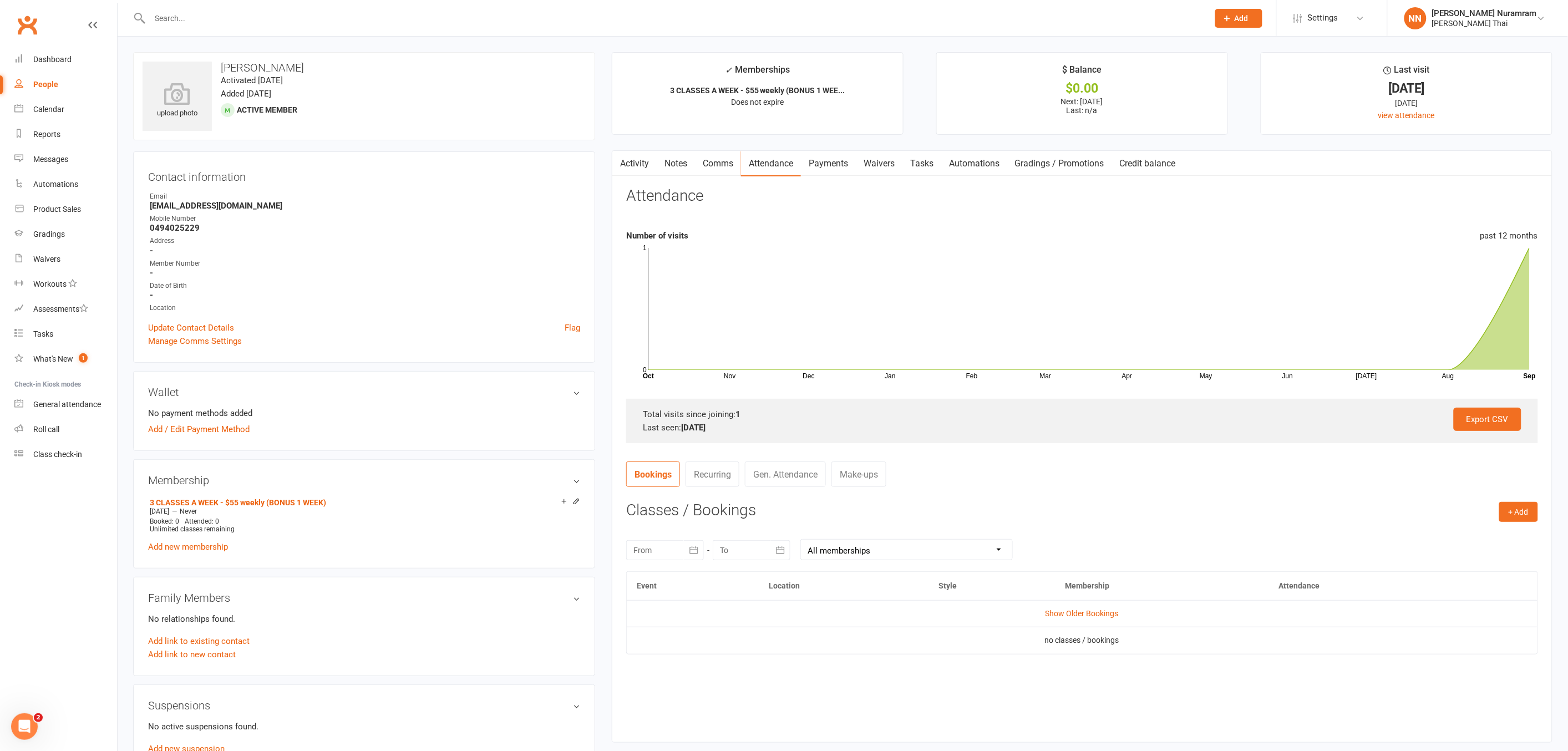
click at [172, 24] on input "text" at bounding box center [674, 18] width 1054 height 16
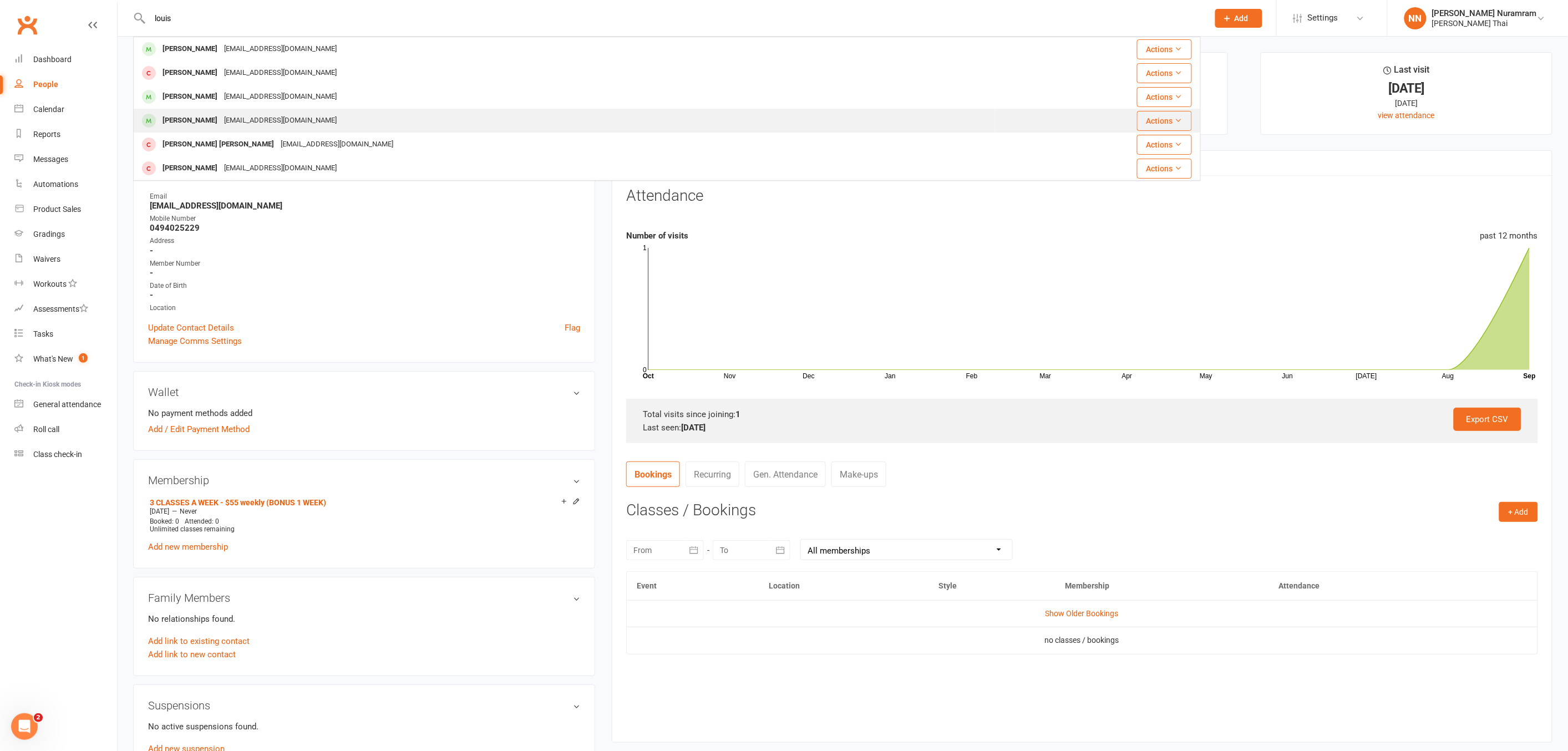
type input "louis"
click at [228, 115] on div "[EMAIL_ADDRESS][DOMAIN_NAME]" at bounding box center [280, 120] width 119 height 16
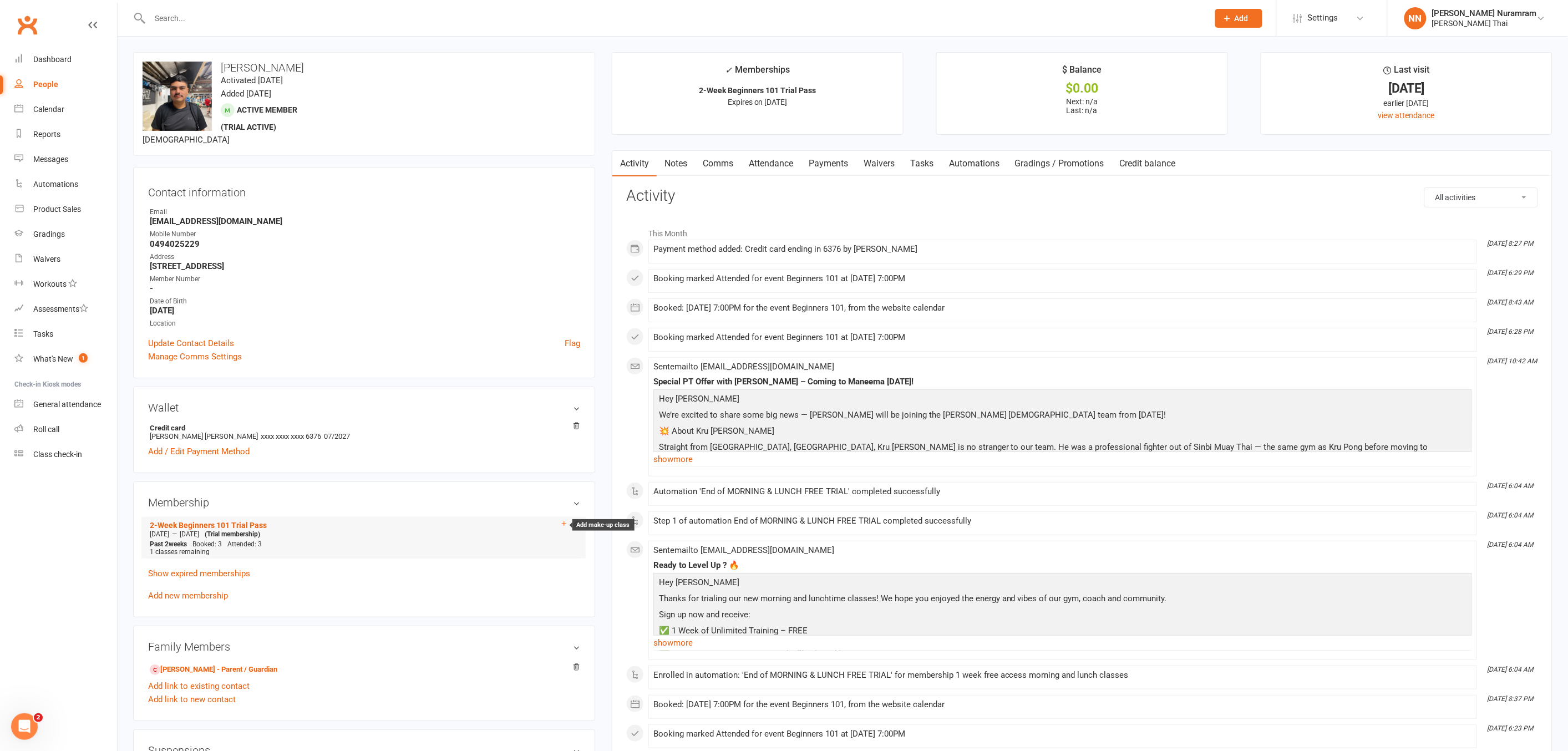
click at [564, 522] on icon at bounding box center [564, 524] width 8 height 8
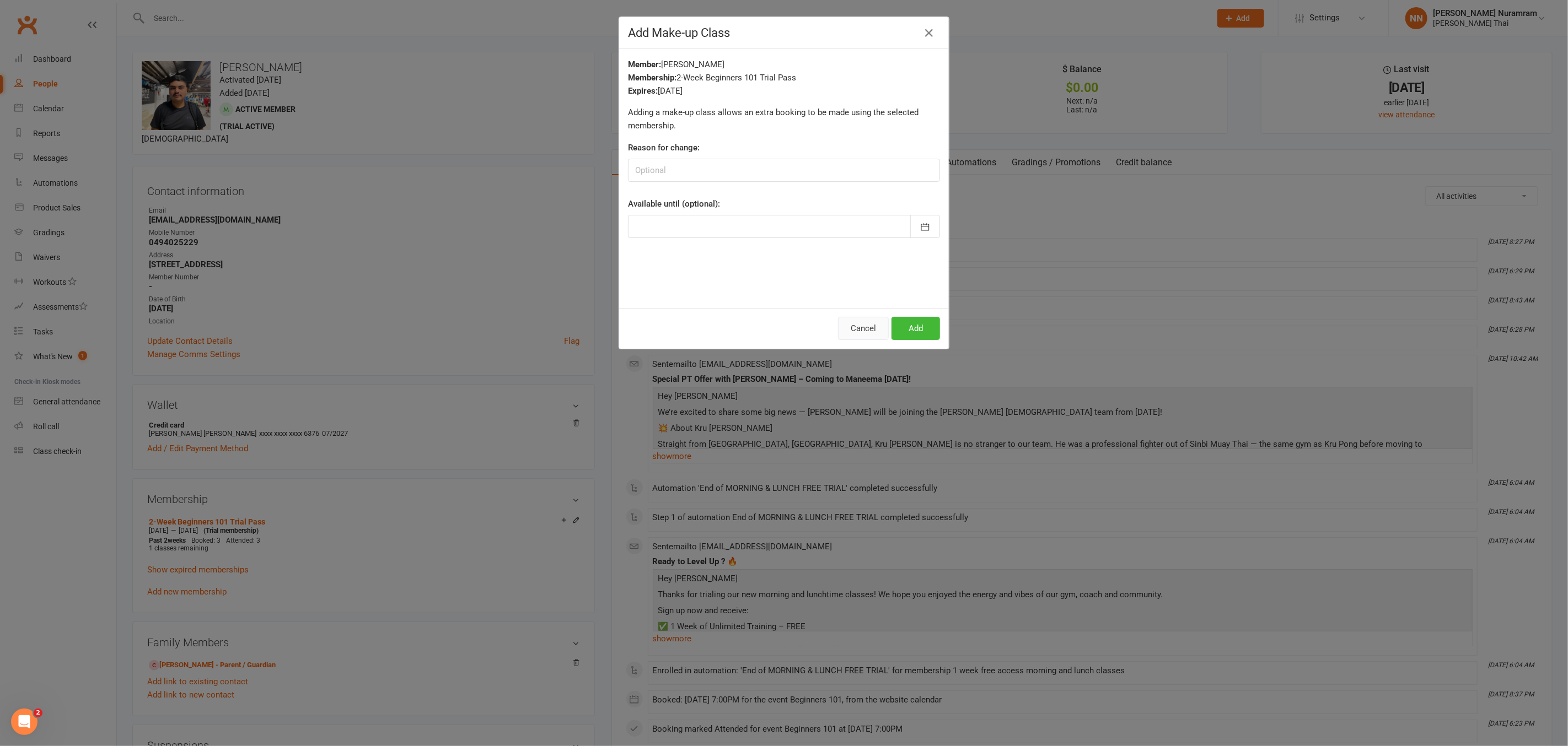
click at [851, 326] on button "Cancel" at bounding box center [863, 329] width 51 height 24
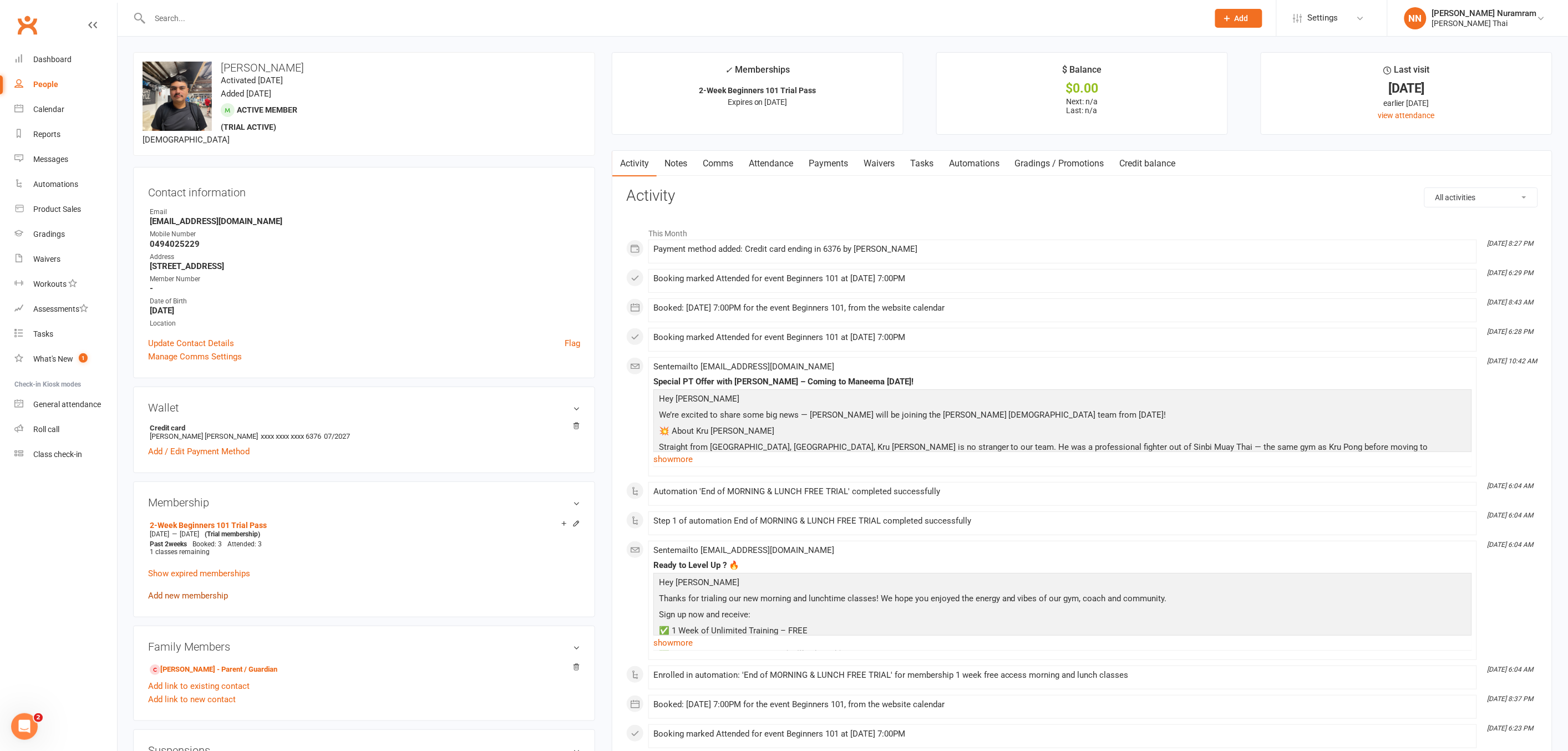
click at [161, 591] on link "Add new membership" at bounding box center [188, 596] width 80 height 10
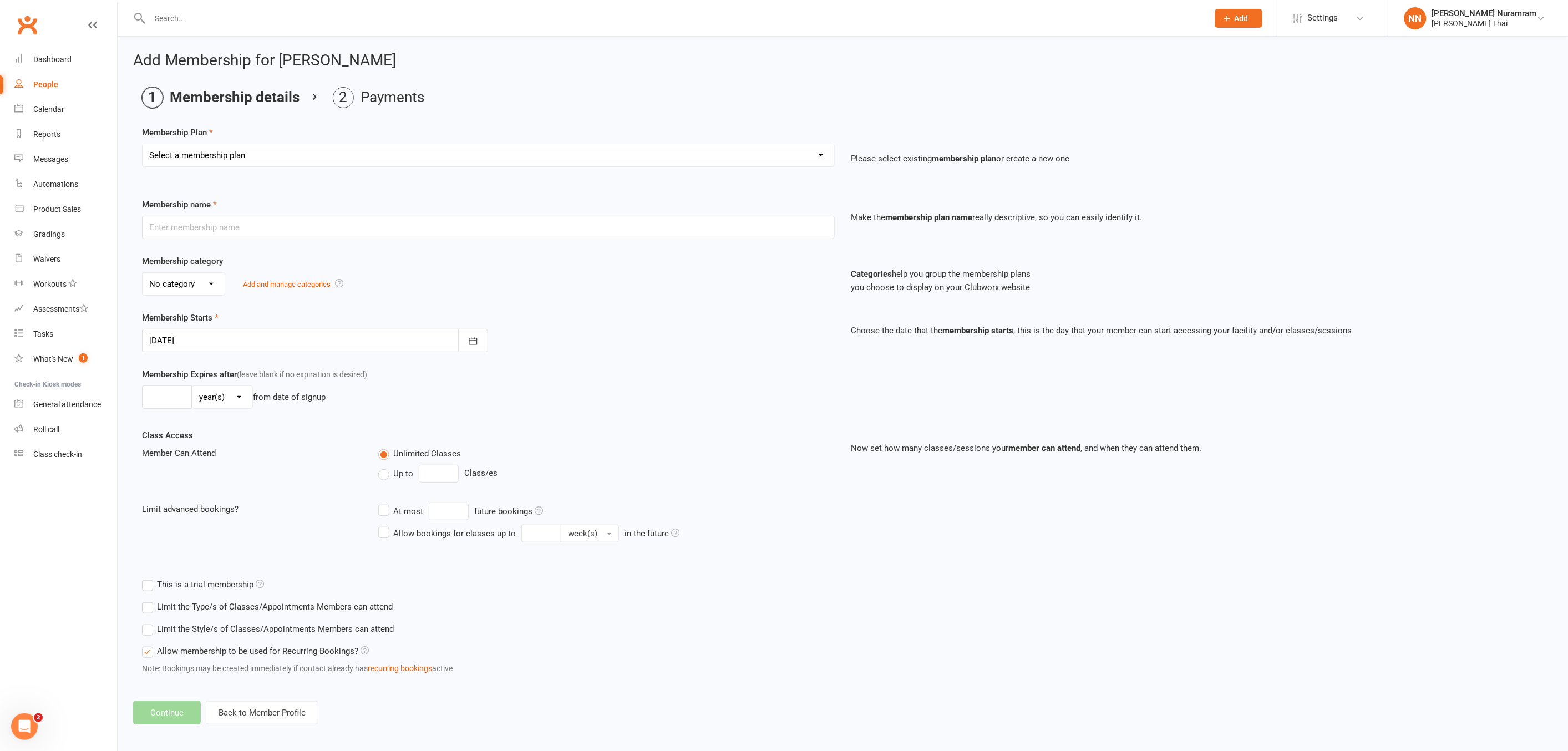
click at [272, 158] on select "Select a membership plan Create new Membership Plan 3 CLASSES A WEEK - $55 week…" at bounding box center [488, 155] width 691 height 22
select select "1"
click at [142, 144] on select "Select a membership plan Create new Membership Plan 3 CLASSES A WEEK - $55 week…" at bounding box center [488, 155] width 691 height 22
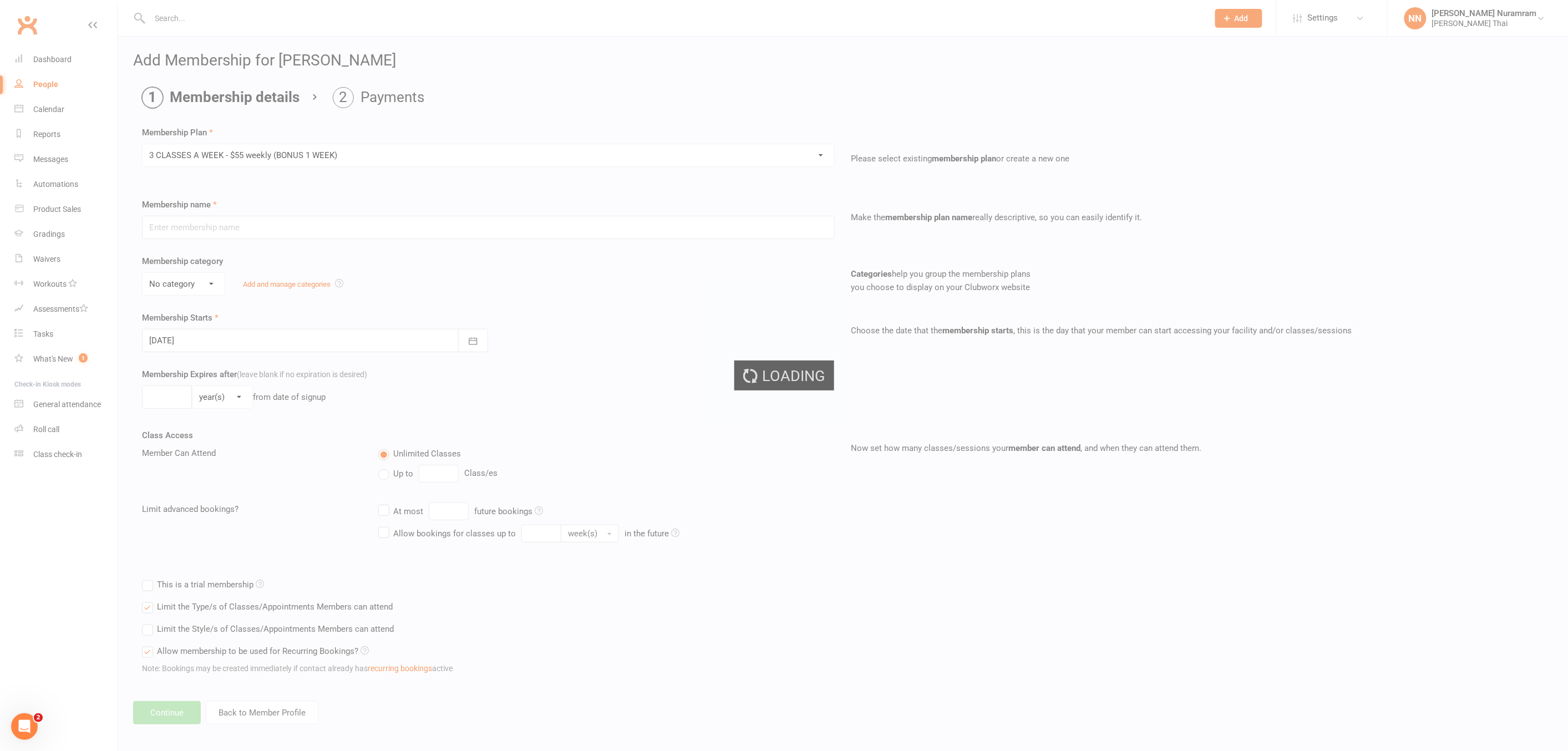
type input "3 CLASSES A WEEK - $55 weekly (BONUS 1 WEEK)"
select select "3"
type input "0"
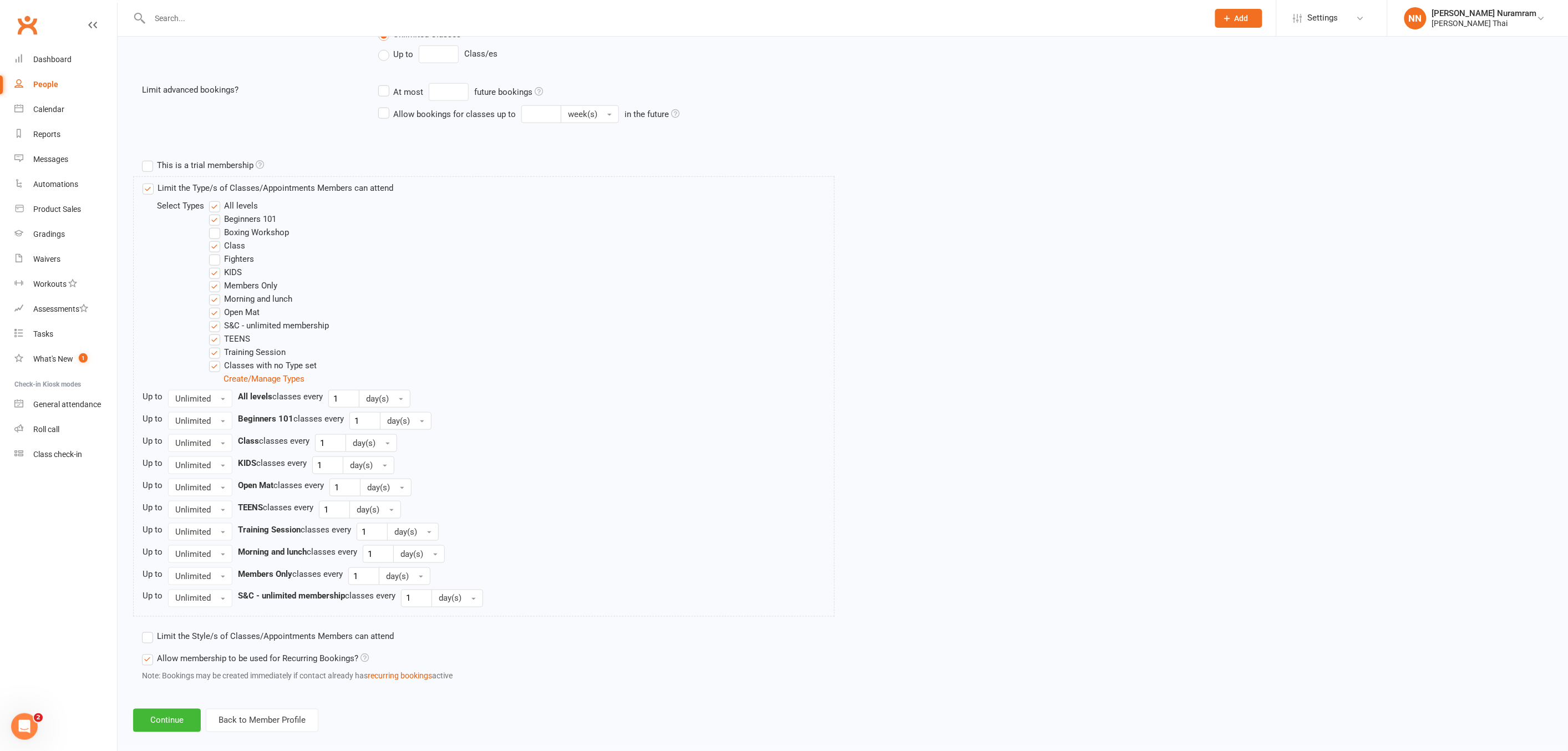
scroll to position [433, 0]
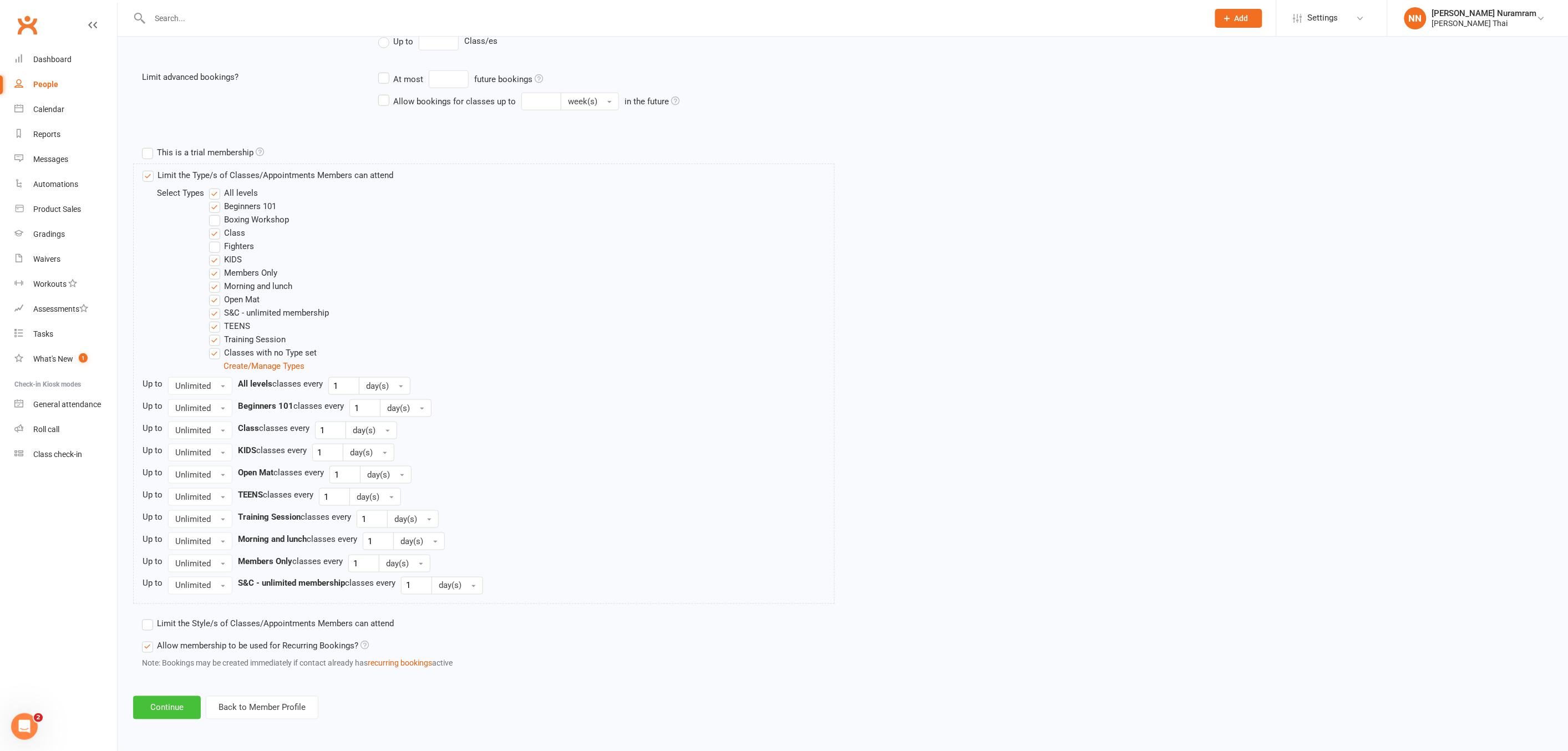
click at [182, 709] on button "Continue" at bounding box center [167, 708] width 67 height 24
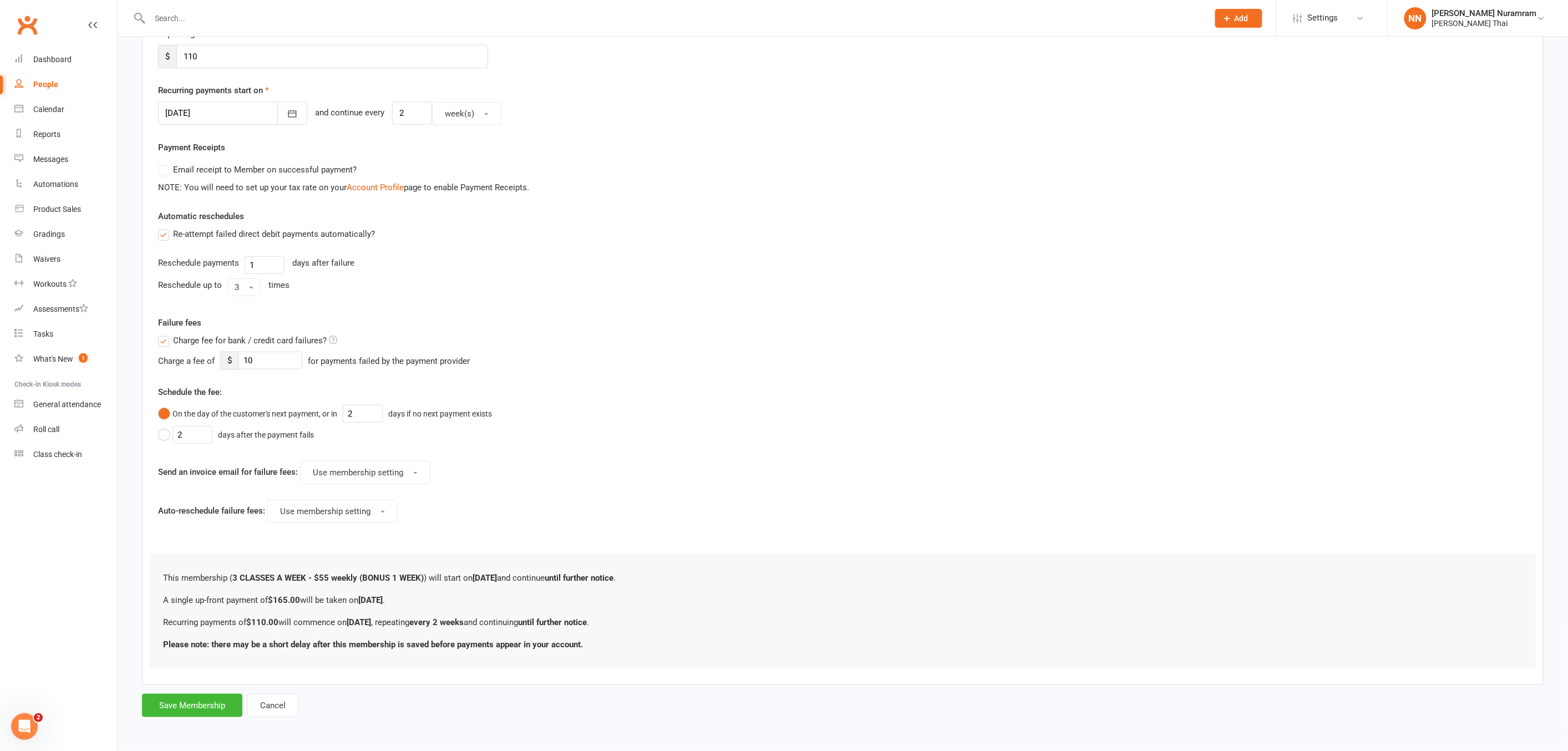
scroll to position [0, 0]
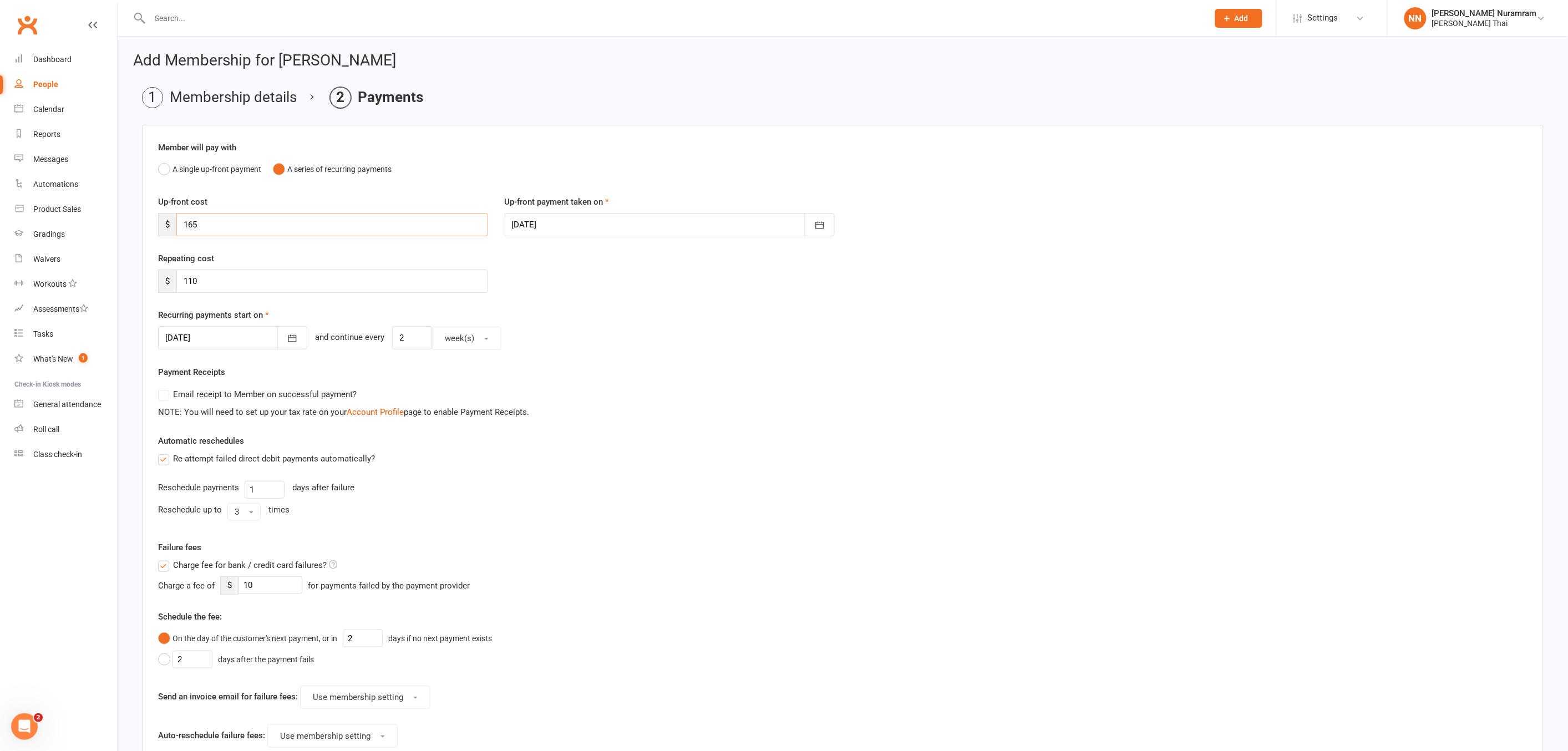
click at [225, 235] on input "165" at bounding box center [332, 224] width 312 height 24
type input "1"
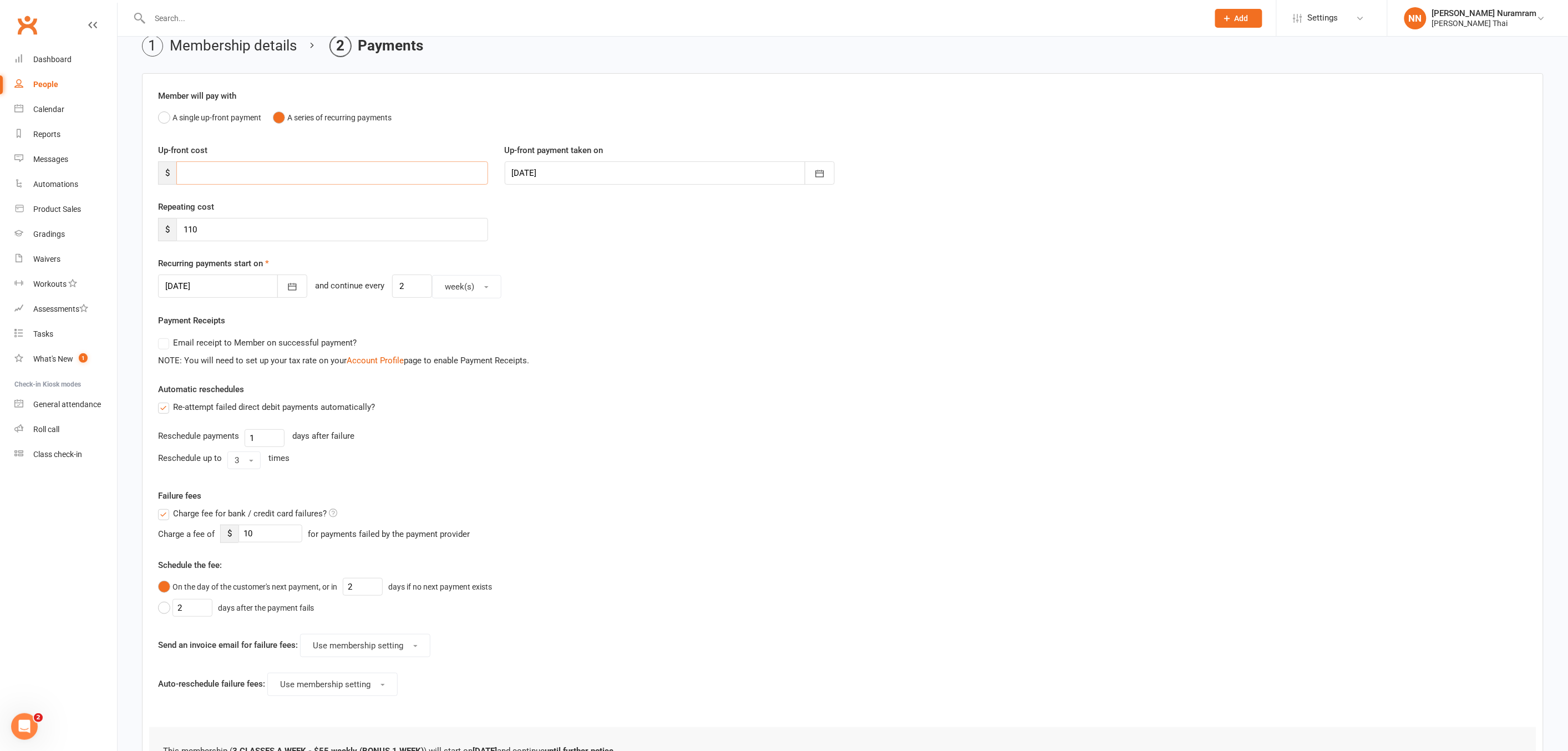
scroll to position [203, 0]
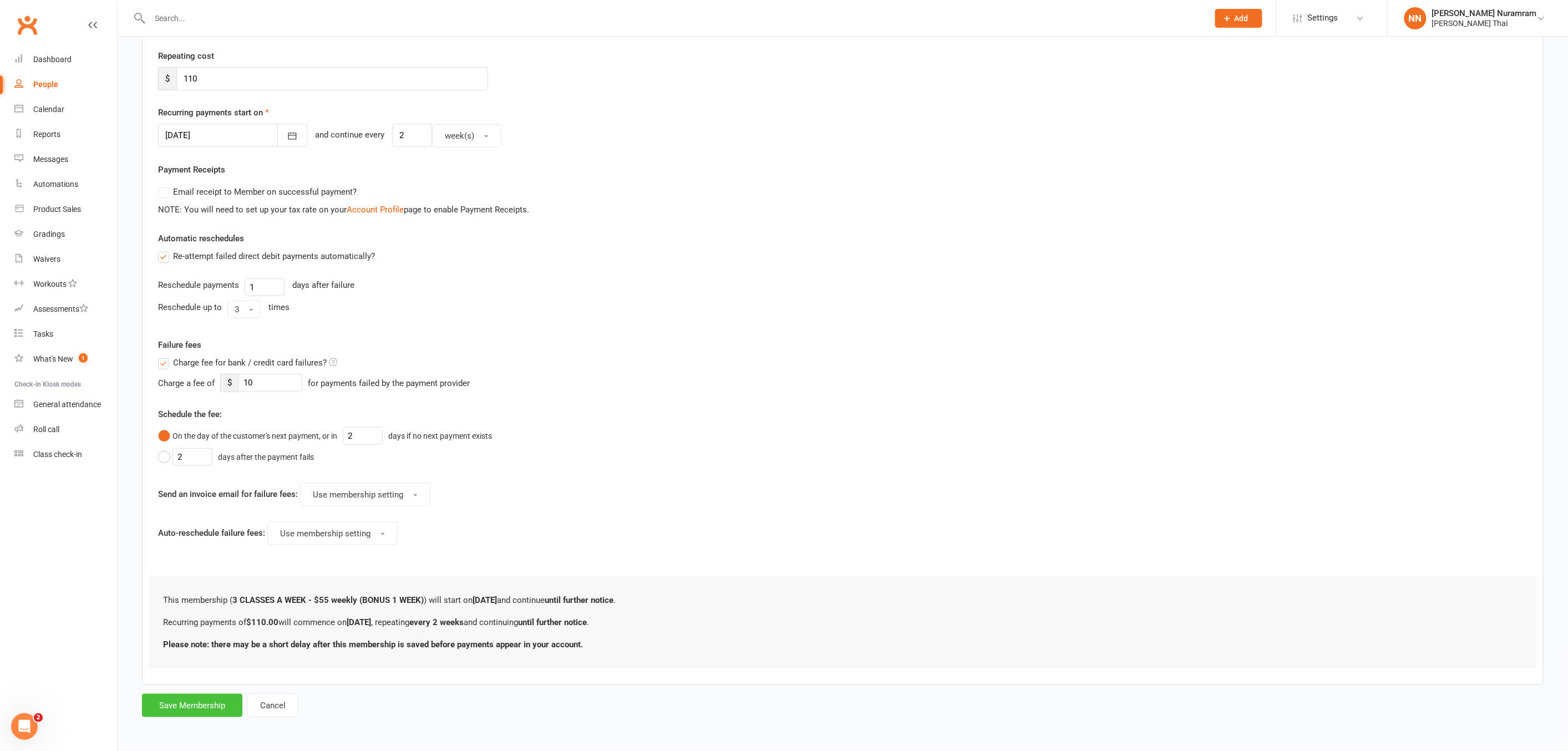
click at [214, 704] on button "Save Membership" at bounding box center [192, 706] width 100 height 24
type input "0"
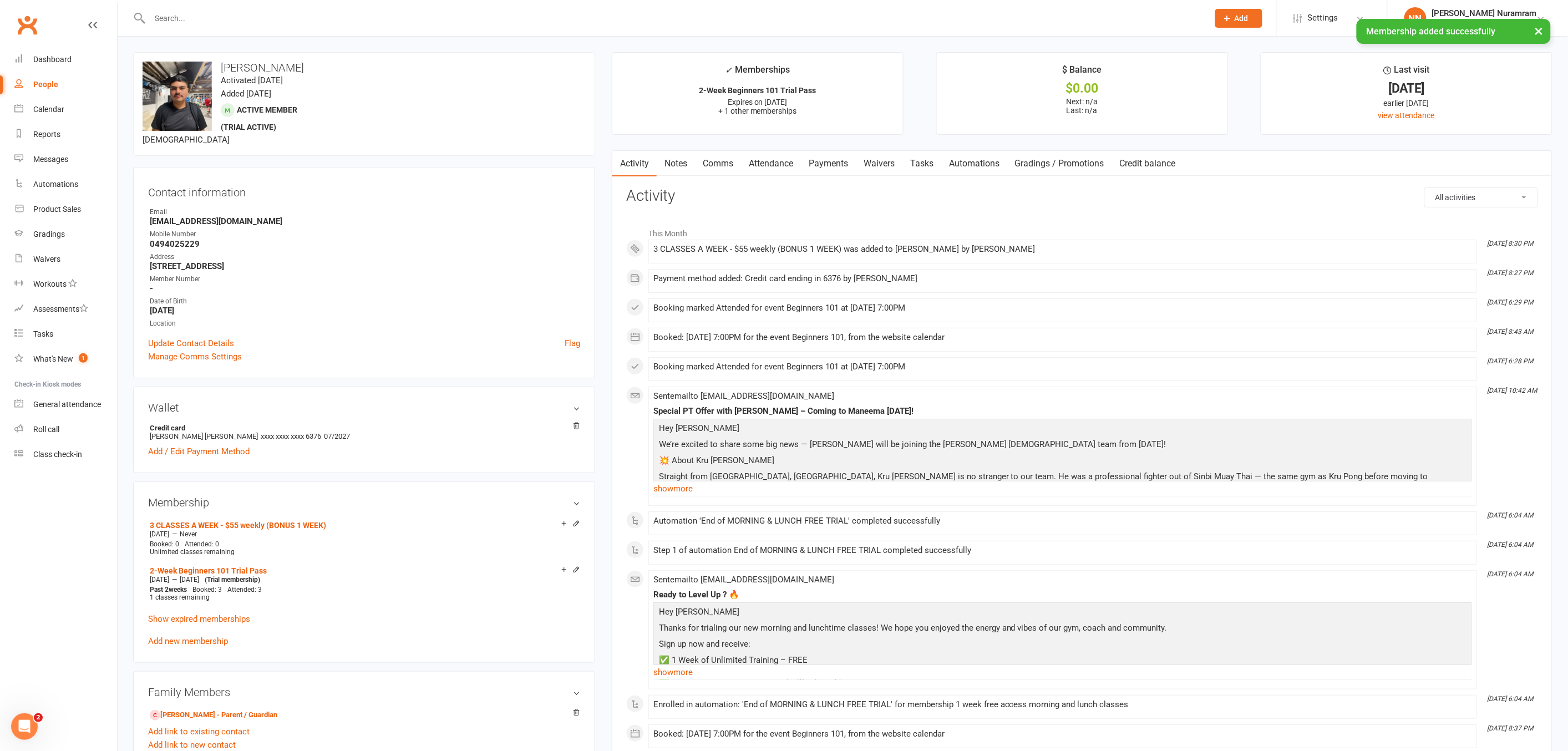
click at [824, 161] on link "Payments" at bounding box center [828, 163] width 55 height 26
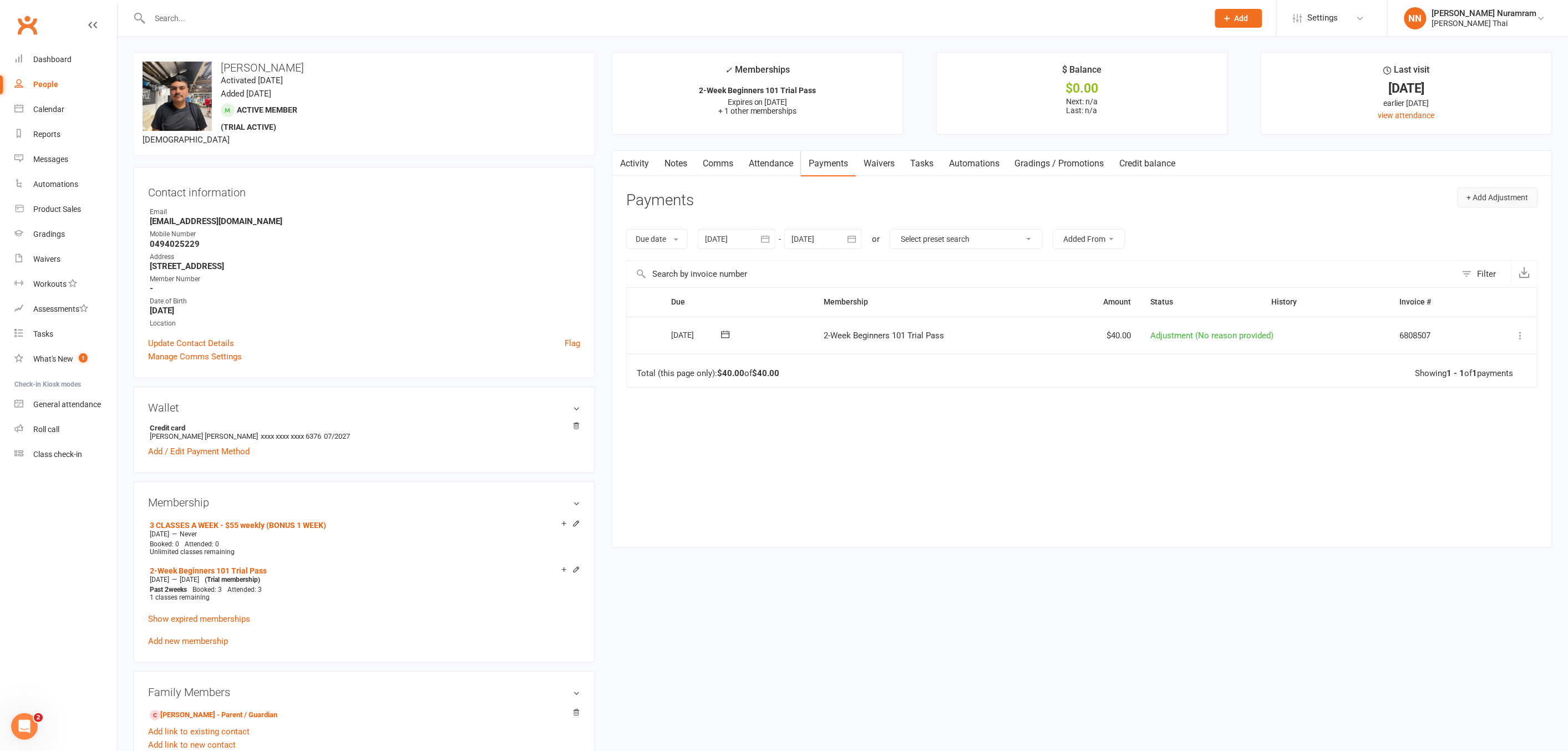
click at [1479, 192] on button "+ Add Adjustment" at bounding box center [1498, 198] width 80 height 20
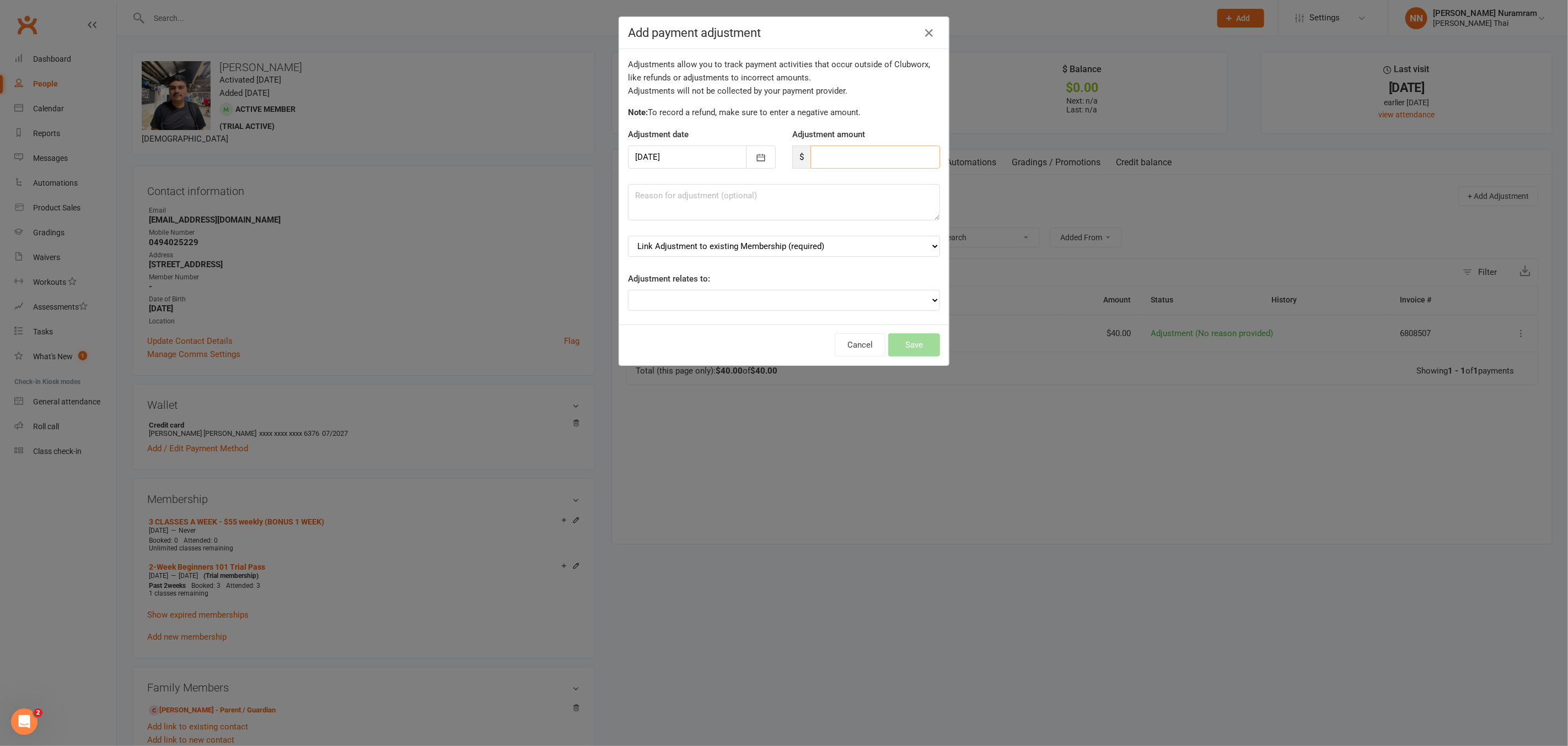
click at [821, 155] on input "number" at bounding box center [875, 158] width 130 height 24
type input "165"
click at [794, 248] on select "Link Adjustment to existing Membership (required) 3 CLASSES A WEEK - $55 weekly…" at bounding box center [784, 246] width 312 height 21
select select "0"
click at [628, 236] on select "Link Adjustment to existing Membership (required) 3 CLASSES A WEEK - $55 weekly…" at bounding box center [784, 246] width 312 height 21
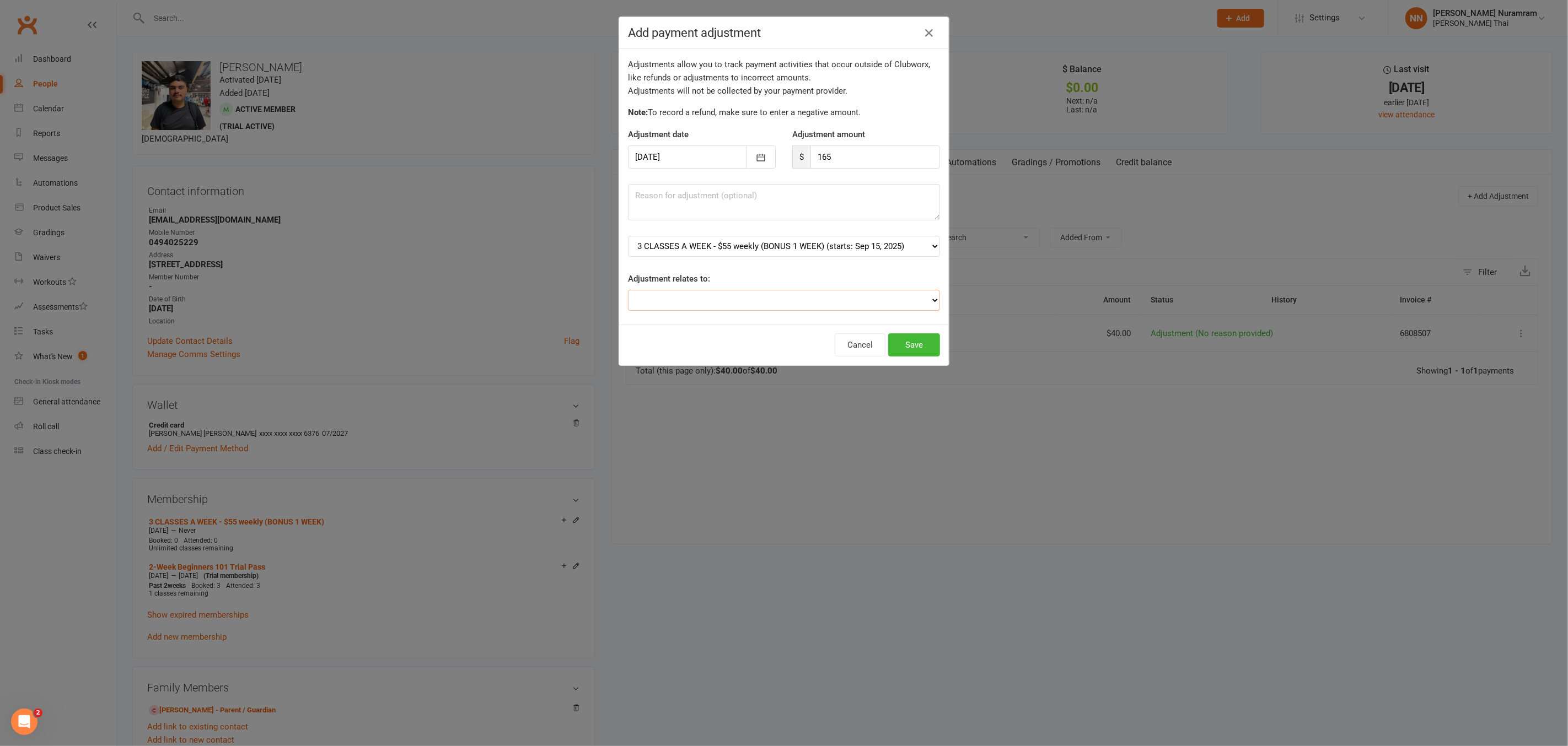
drag, startPoint x: 897, startPoint y: 299, endPoint x: 866, endPoint y: 305, distance: 31.6
click at [897, 299] on select "Adjustment for an Autopayment Cash adjustment POS Sale adjustment Other adjustm…" at bounding box center [784, 300] width 312 height 21
select select "2"
click at [628, 290] on select "Adjustment for an Autopayment Cash adjustment POS Sale adjustment Other adjustm…" at bounding box center [784, 300] width 312 height 21
click at [911, 345] on button "Save" at bounding box center [913, 345] width 52 height 24
